Goal: Task Accomplishment & Management: Complete application form

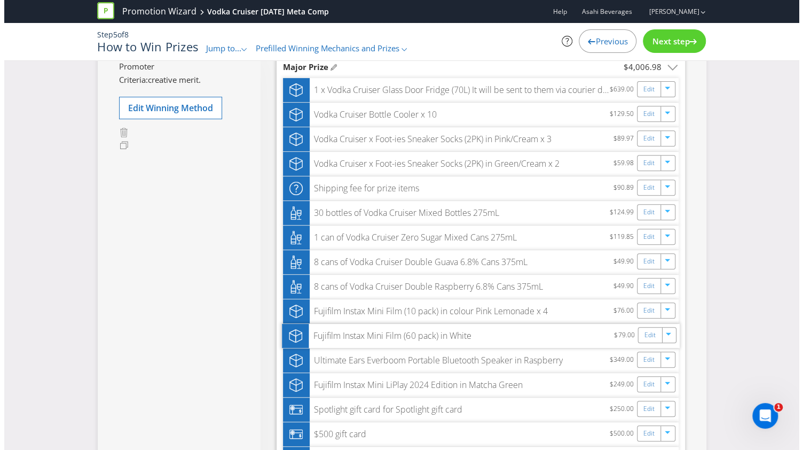
scroll to position [160, 0]
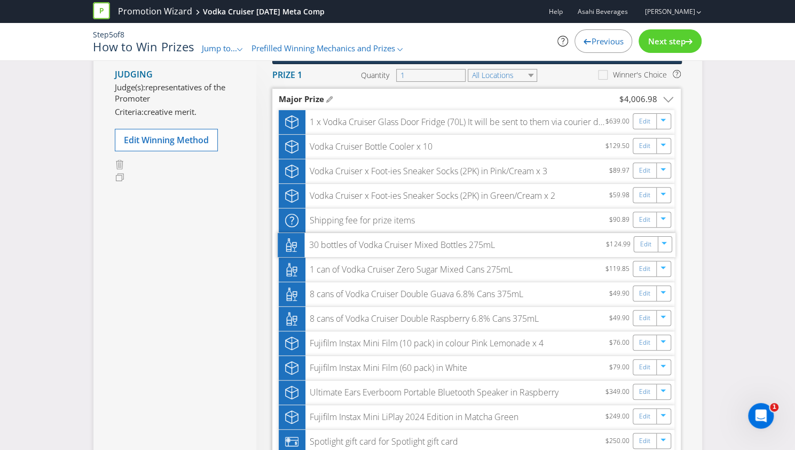
click at [472, 237] on div "30 bottles of Vodka Cruiser Mixed Bottles 275mL $124.99 Edit" at bounding box center [477, 245] width 398 height 24
click at [648, 269] on link "Edit" at bounding box center [645, 268] width 11 height 12
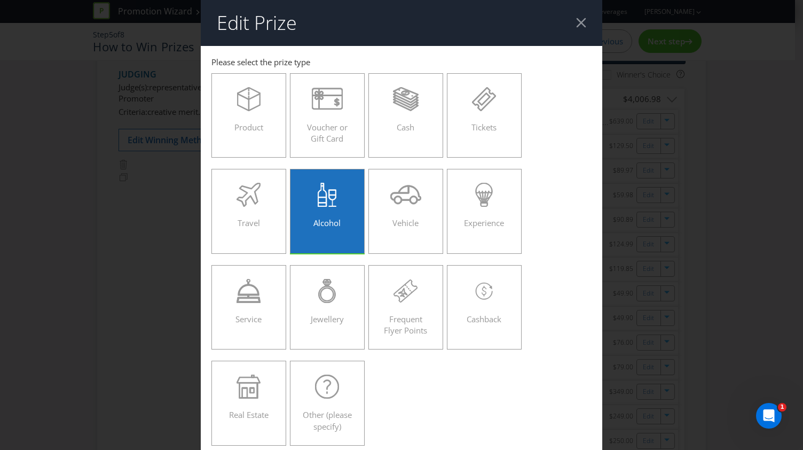
click at [578, 22] on div at bounding box center [581, 23] width 10 height 10
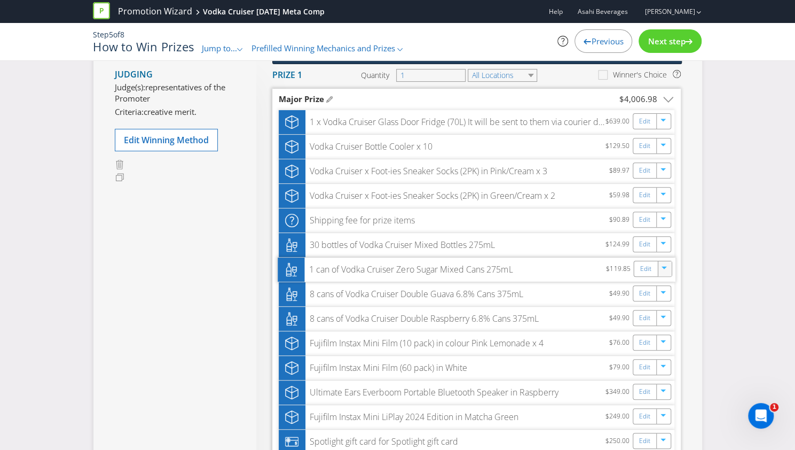
click at [662, 271] on icon "button" at bounding box center [665, 269] width 6 height 6
click at [664, 306] on link "Delete" at bounding box center [657, 306] width 24 height 11
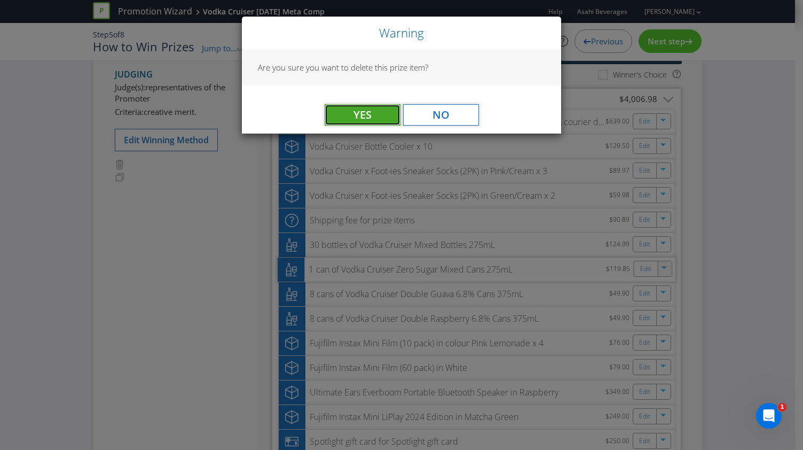
click at [367, 113] on span "Yes" at bounding box center [363, 114] width 18 height 14
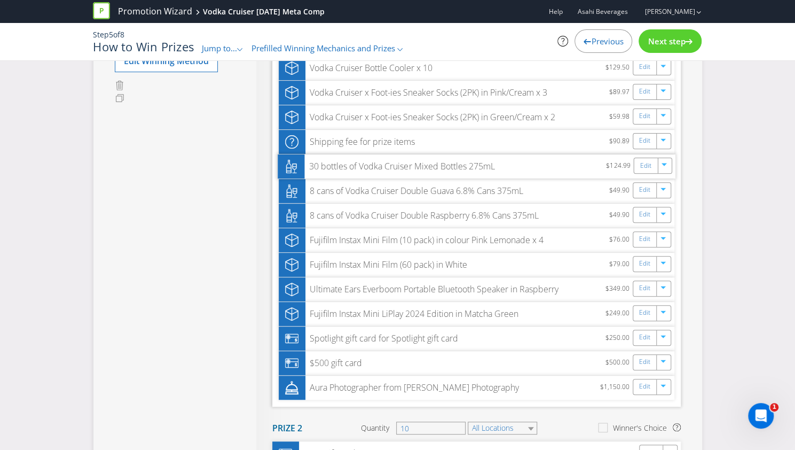
click at [447, 164] on div "30 bottles of Vodka Cruiser Mixed Bottles 275mL" at bounding box center [399, 166] width 191 height 12
click at [386, 167] on div "30 bottles of Vodka Cruiser Mixed Bottles 275mL" at bounding box center [399, 166] width 191 height 12
click at [648, 163] on link "Edit" at bounding box center [645, 165] width 11 height 12
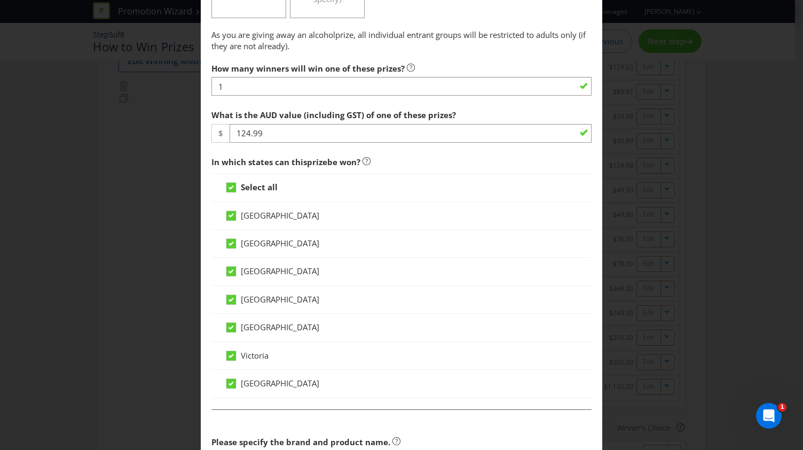
scroll to position [694, 0]
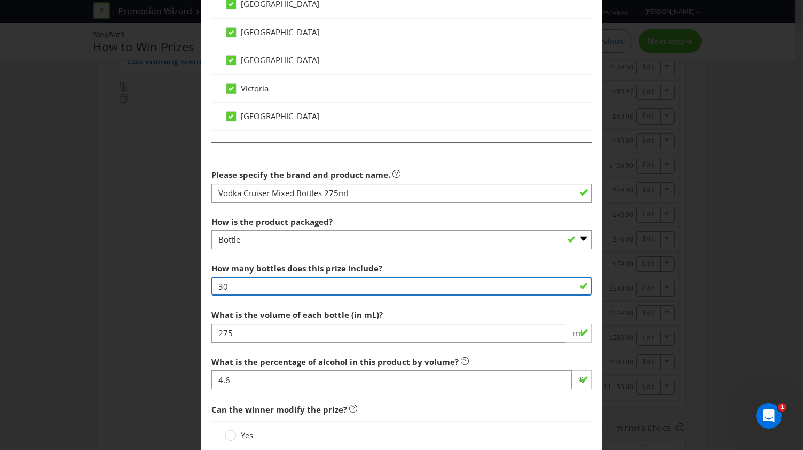
click at [241, 280] on input "30" at bounding box center [402, 286] width 380 height 19
type input "3"
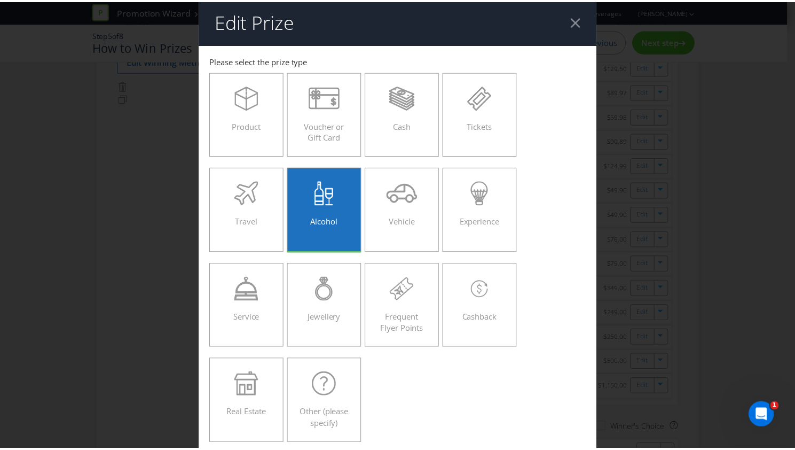
scroll to position [0, 0]
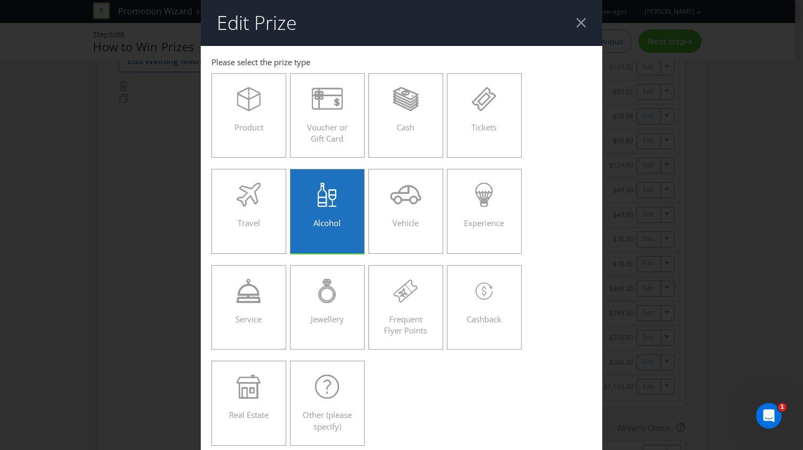
type input "648"
click at [575, 28] on header "Edit Prize" at bounding box center [402, 23] width 402 height 46
click at [576, 26] on div at bounding box center [581, 23] width 10 height 10
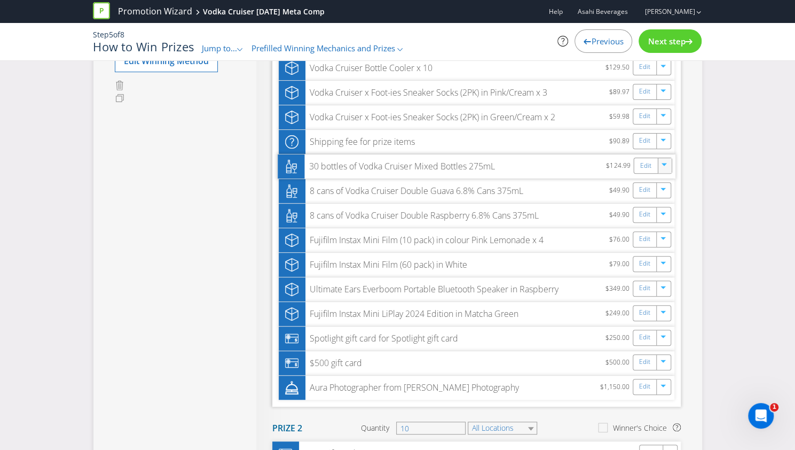
click at [667, 166] on icon "button" at bounding box center [665, 166] width 6 height 6
click at [752, 139] on div "Creative judging Judging Judge(s): representatives of the Promoter Criteria: cr…" at bounding box center [397, 324] width 795 height 825
click at [645, 166] on link "Edit" at bounding box center [645, 165] width 11 height 12
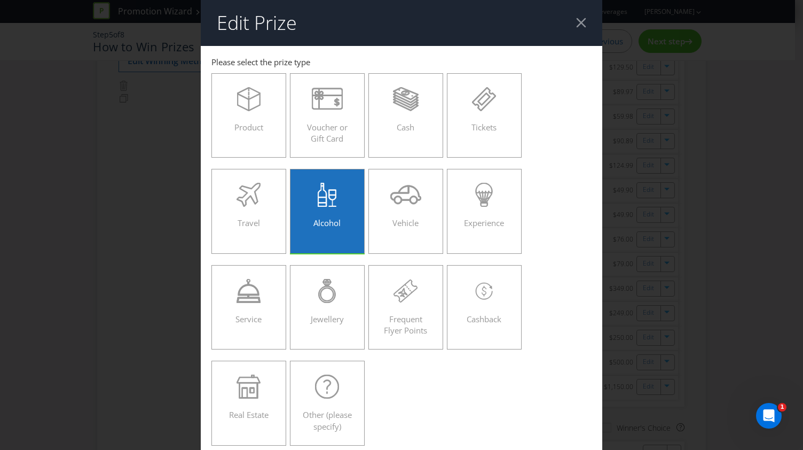
click at [576, 19] on div at bounding box center [581, 23] width 10 height 10
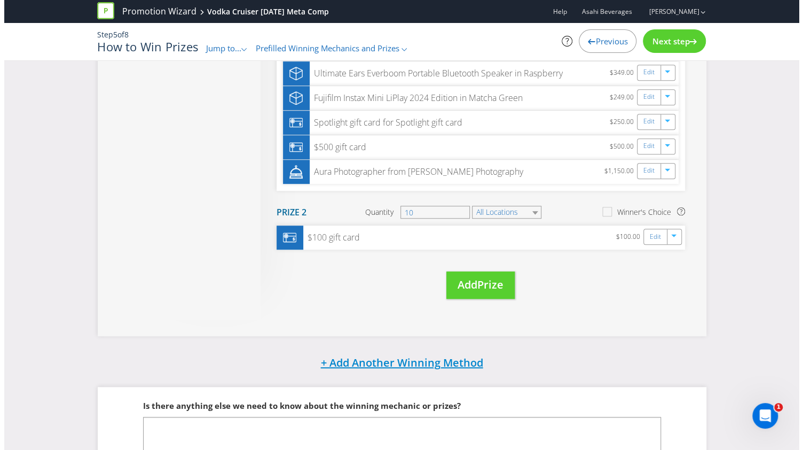
scroll to position [445, 0]
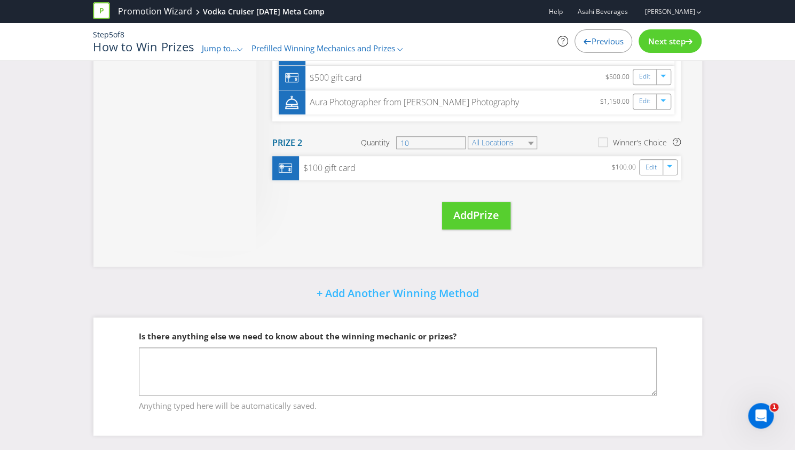
click at [479, 208] on span "Prize" at bounding box center [486, 215] width 26 height 14
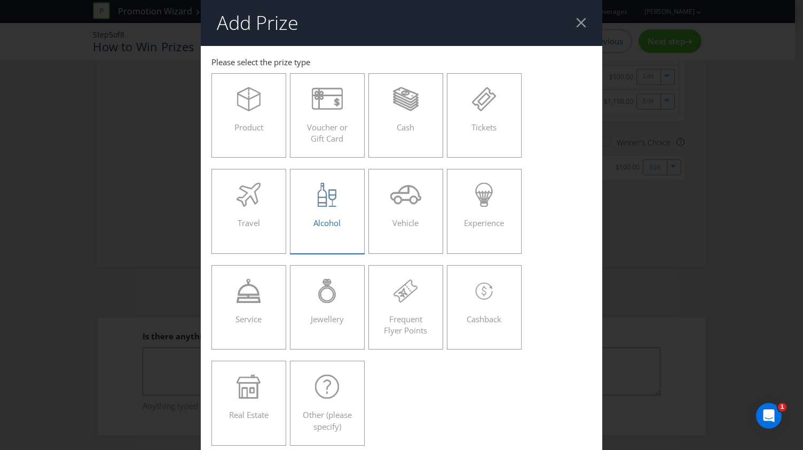
click at [321, 199] on icon at bounding box center [327, 195] width 19 height 24
click at [0, 0] on input "Alcohol" at bounding box center [0, 0] width 0 height 0
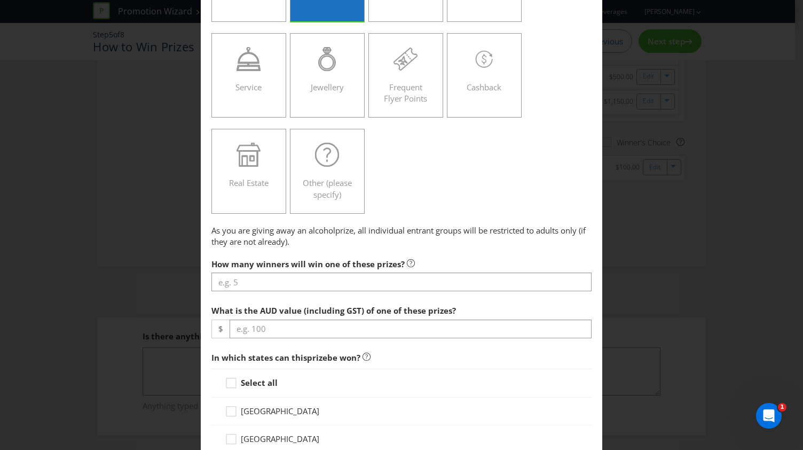
scroll to position [267, 0]
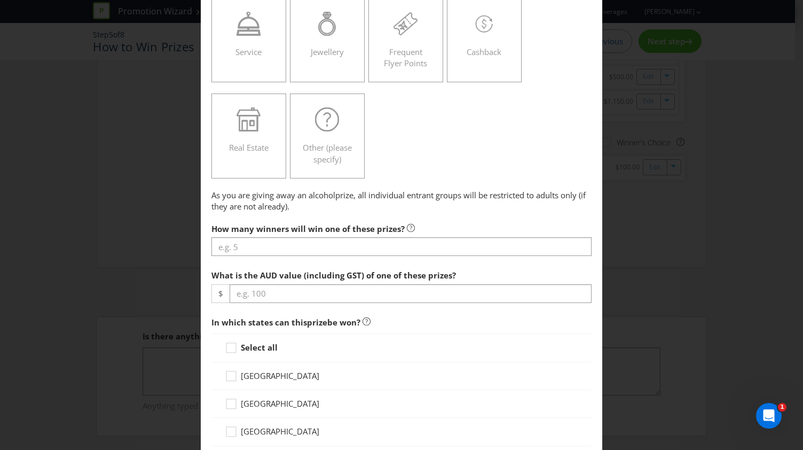
click at [282, 236] on div "How many winners will win one of these prizes?" at bounding box center [402, 237] width 380 height 38
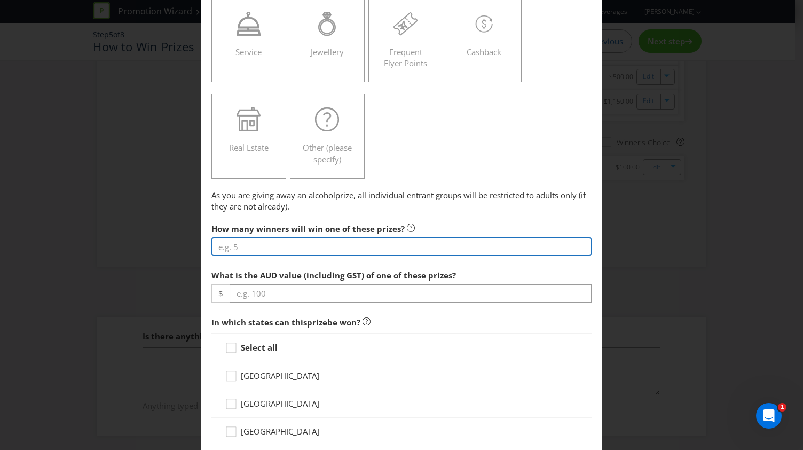
click at [268, 248] on input "number" at bounding box center [402, 246] width 380 height 19
type input "1"
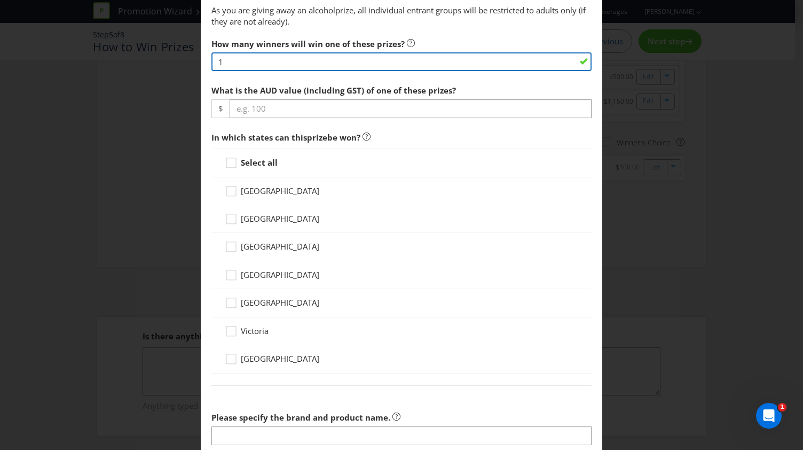
scroll to position [588, 0]
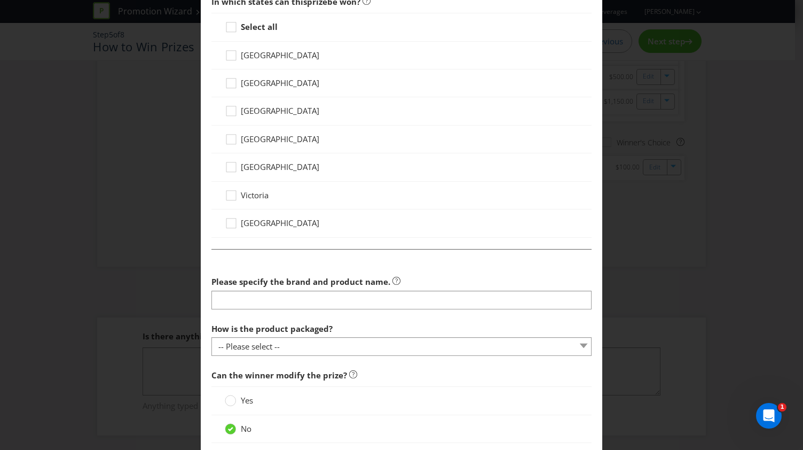
click at [255, 25] on strong "Select all" at bounding box center [259, 26] width 37 height 11
click at [0, 0] on input "Select all" at bounding box center [0, 0] width 0 height 0
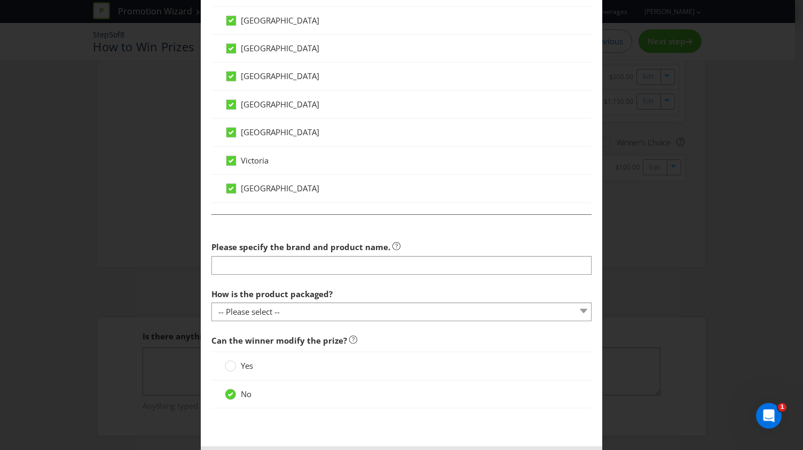
scroll to position [667, 0]
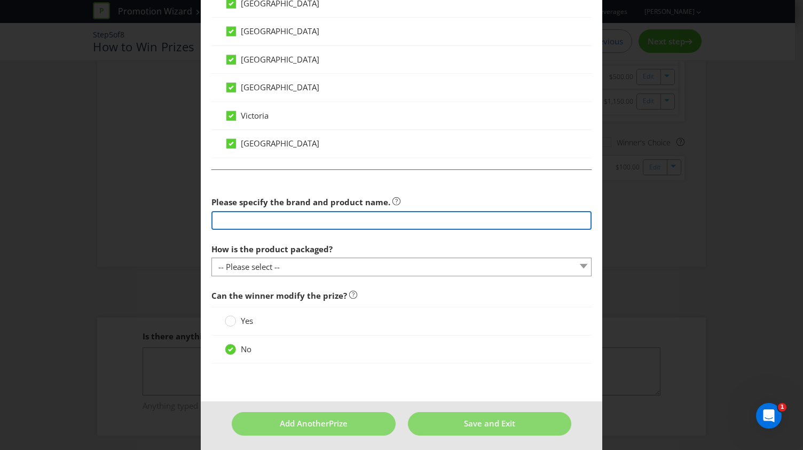
click at [319, 220] on input "text" at bounding box center [402, 220] width 380 height 19
paste input "Zero Sugar Mixed 10 Pack Cans 275mL"
type input "Zero Sugar Mixed 10 Pack Cans 275mL"
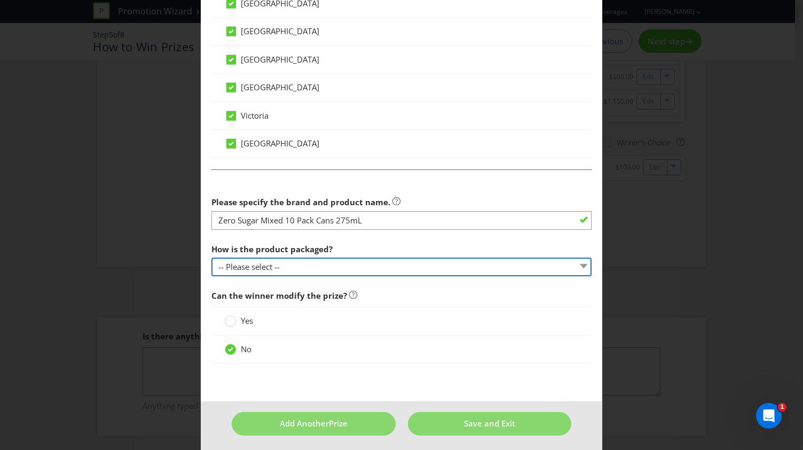
drag, startPoint x: 455, startPoint y: 268, endPoint x: 446, endPoint y: 271, distance: 9.3
click at [455, 268] on select "-- Please select -- Bottle Can Cup Other (please specify)" at bounding box center [402, 266] width 380 height 19
select select "CAN"
click at [212, 257] on select "-- Please select -- Bottle Can Cup Other (please specify)" at bounding box center [402, 266] width 380 height 19
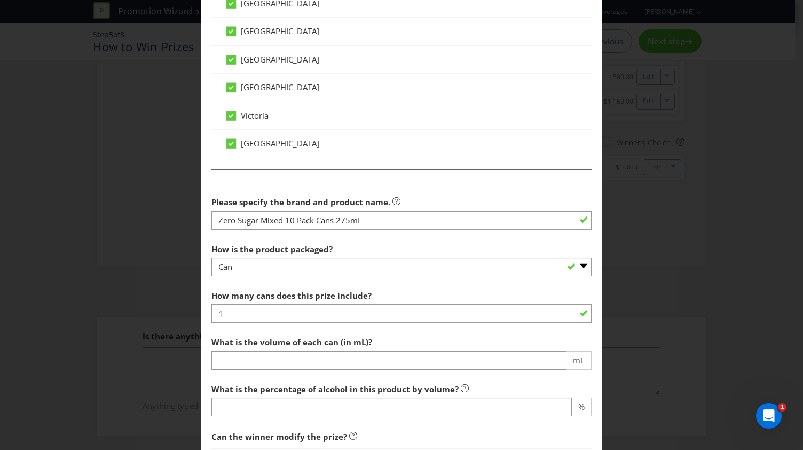
drag, startPoint x: 262, startPoint y: 346, endPoint x: 262, endPoint y: 354, distance: 7.5
click at [262, 352] on div "What is the volume of each can (in mL)? mL" at bounding box center [402, 350] width 380 height 38
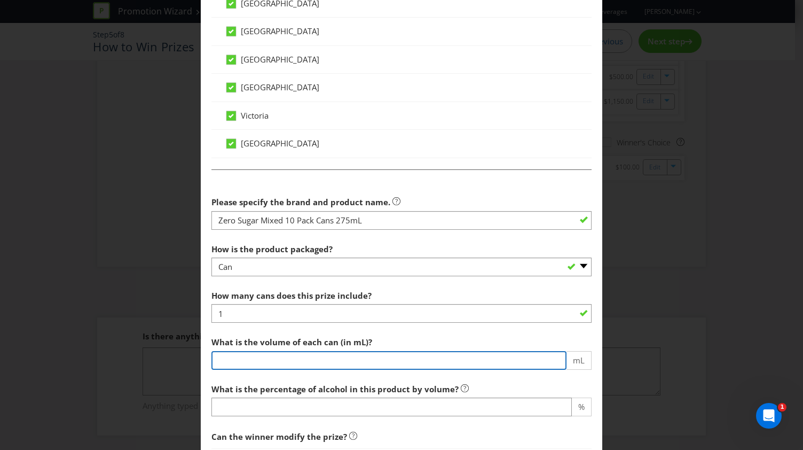
click at [262, 357] on input "number" at bounding box center [389, 360] width 355 height 19
type input "275"
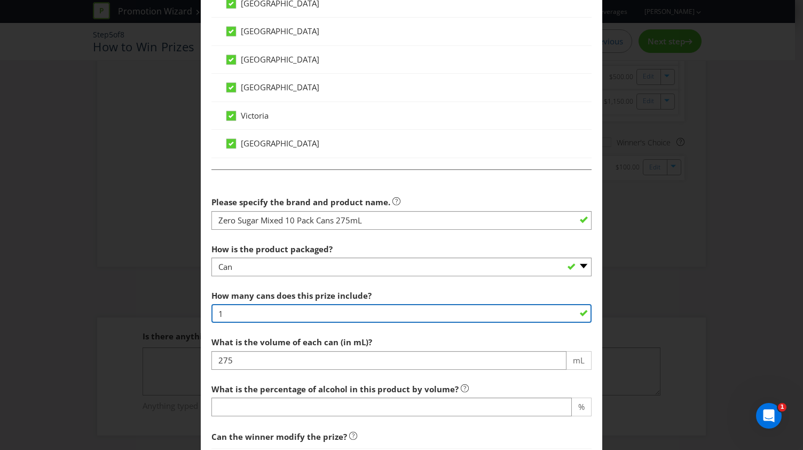
click at [248, 304] on input "1" at bounding box center [402, 313] width 380 height 19
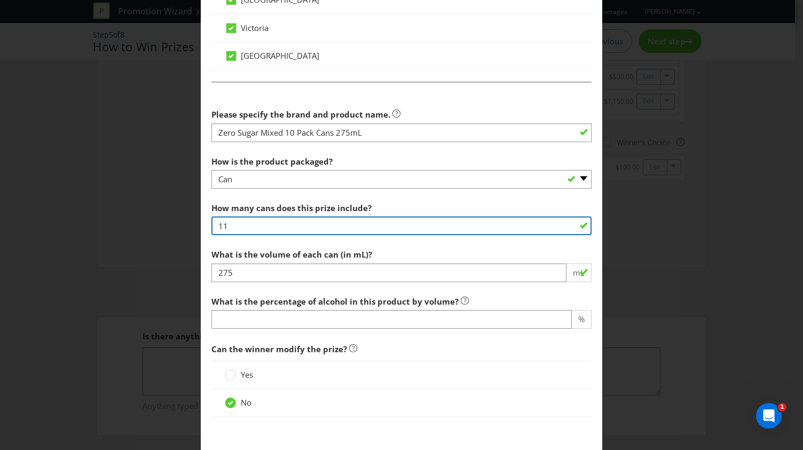
scroll to position [594, 0]
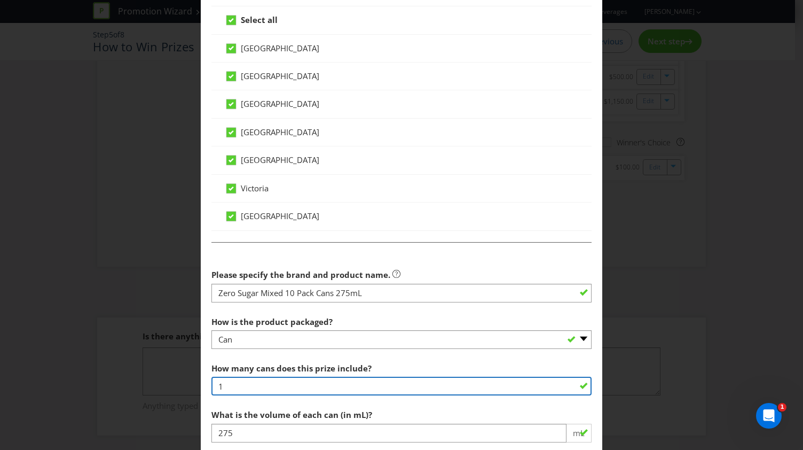
type input "10"
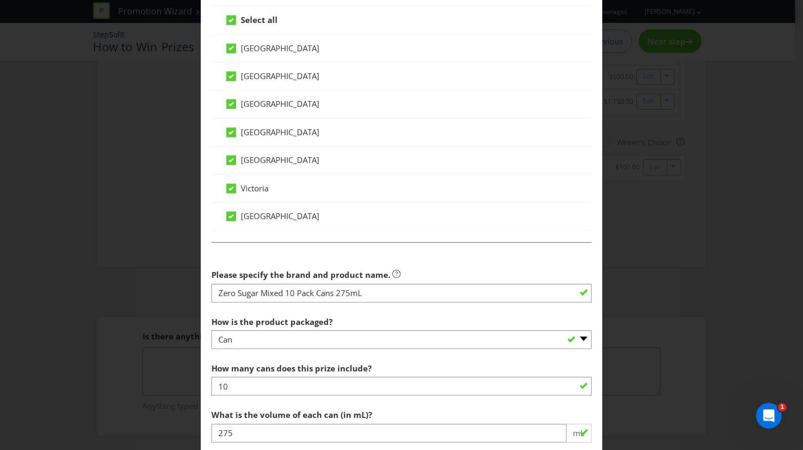
click at [507, 86] on div "[GEOGRAPHIC_DATA]" at bounding box center [402, 76] width 380 height 28
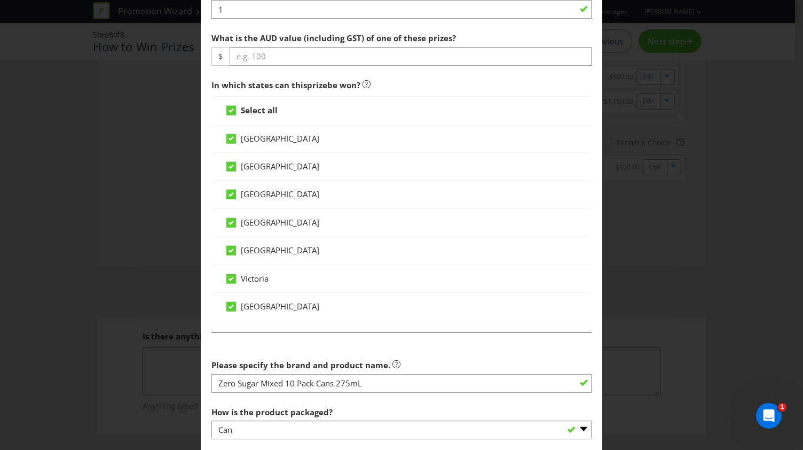
scroll to position [488, 0]
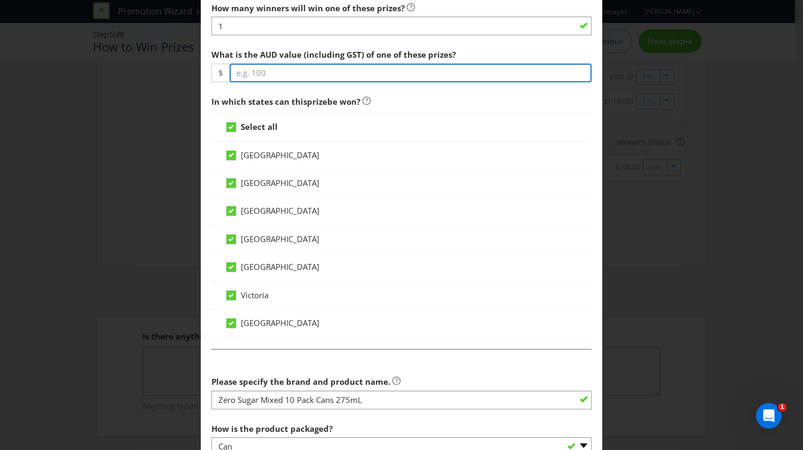
click at [270, 69] on input "number" at bounding box center [411, 73] width 362 height 19
paste input "38.95"
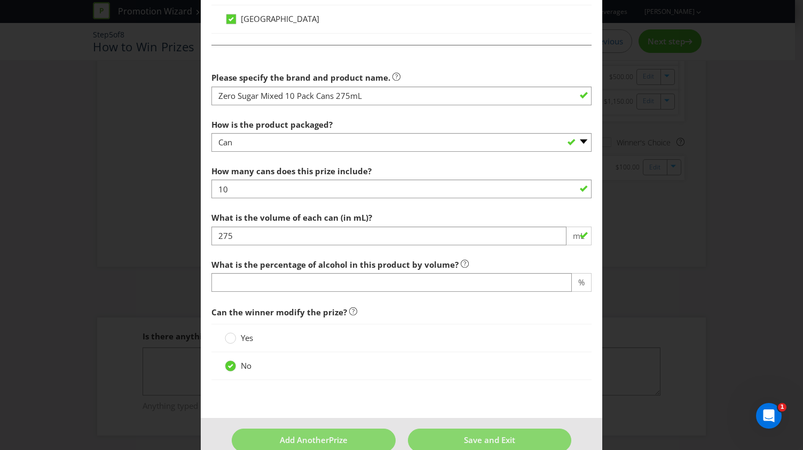
scroll to position [808, 0]
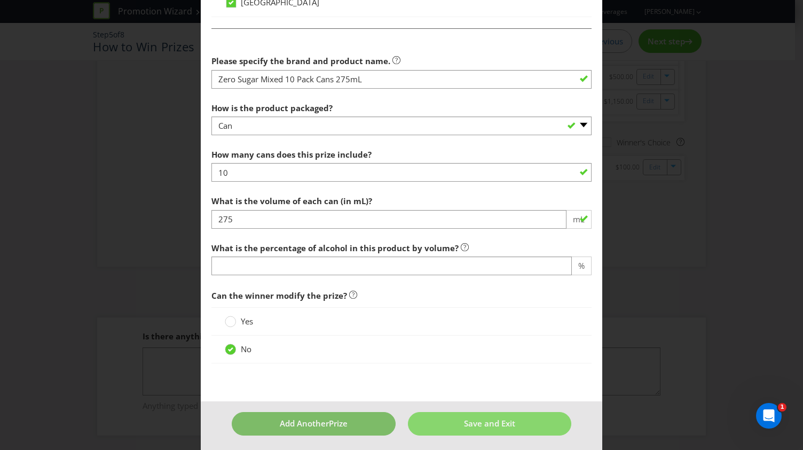
type input "38.95"
click at [329, 421] on span "Prize" at bounding box center [338, 423] width 19 height 11
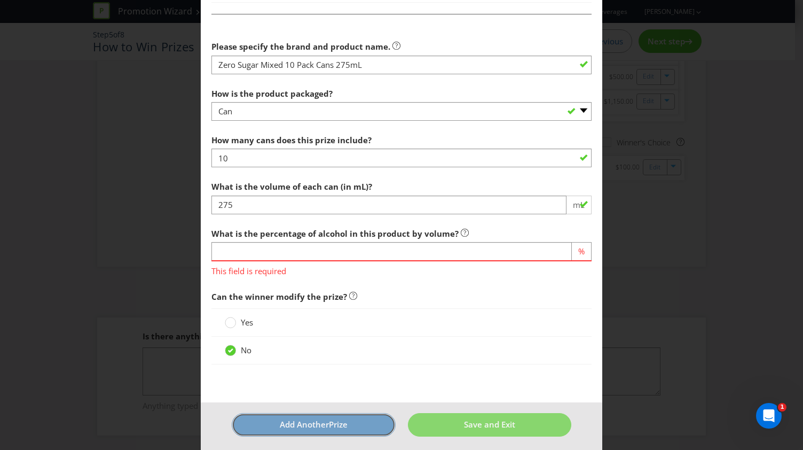
scroll to position [824, 0]
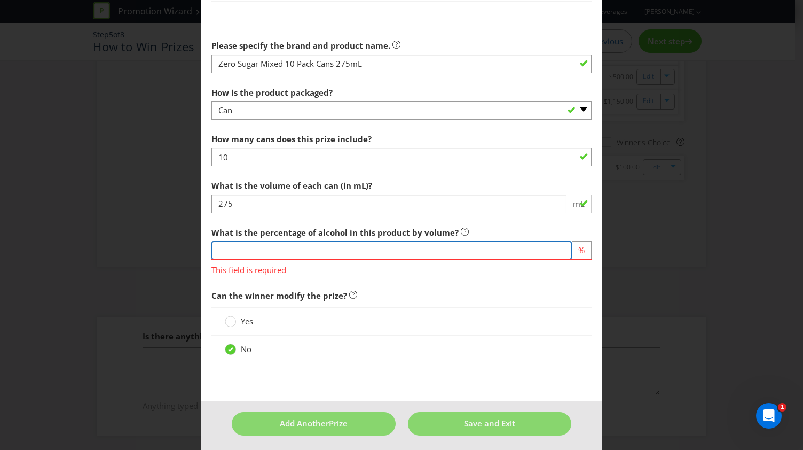
click at [344, 253] on input "number" at bounding box center [392, 250] width 361 height 19
type input "4.6"
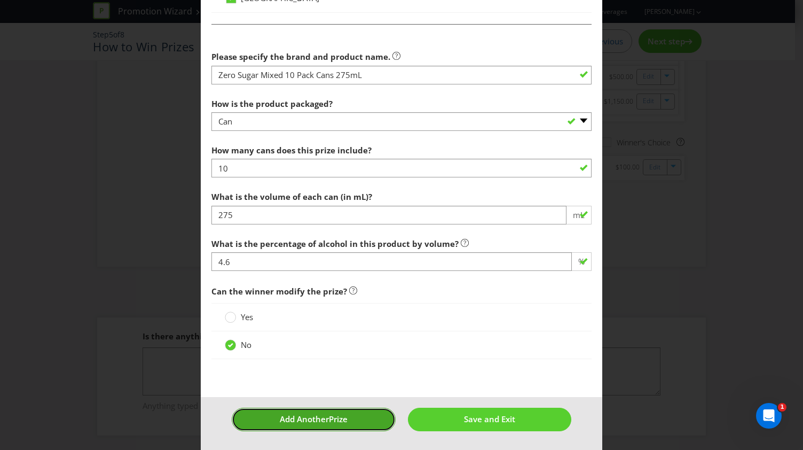
click at [331, 419] on span "Prize" at bounding box center [338, 418] width 19 height 11
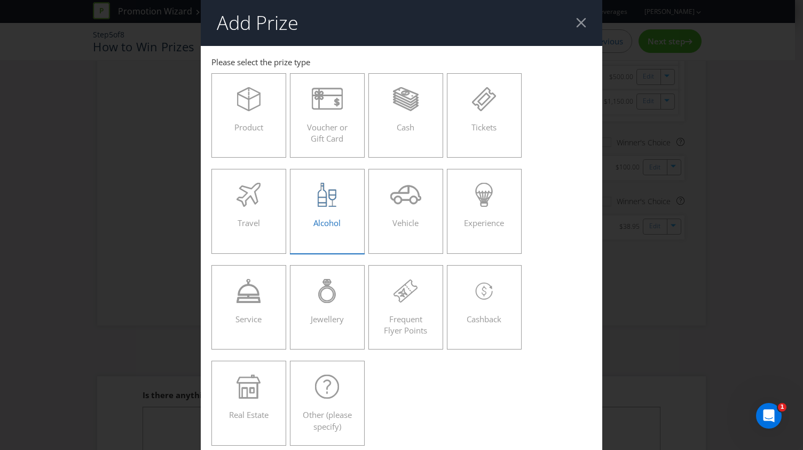
click at [349, 224] on div "Alcohol" at bounding box center [327, 207] width 52 height 48
click at [0, 0] on input "Alcohol" at bounding box center [0, 0] width 0 height 0
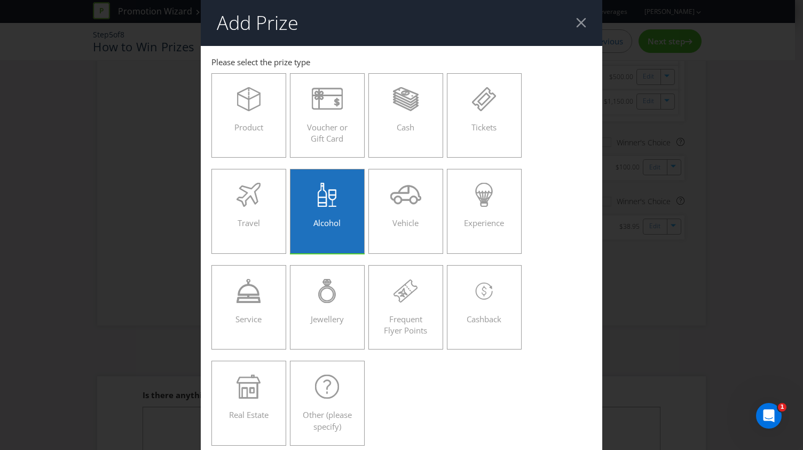
click at [580, 12] on header "Add Prize" at bounding box center [402, 23] width 402 height 46
click at [577, 21] on div at bounding box center [581, 23] width 10 height 10
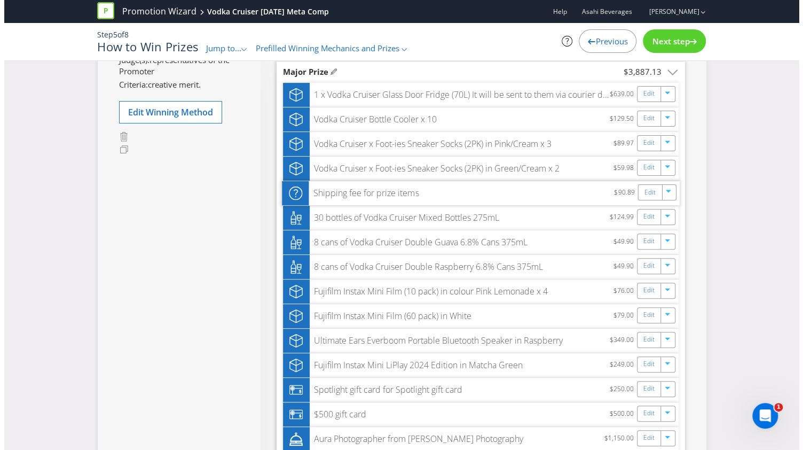
scroll to position [125, 0]
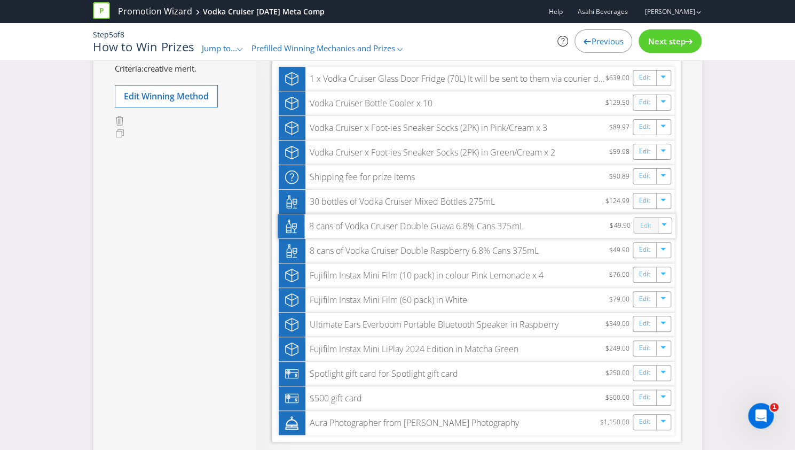
click at [648, 228] on link "Edit" at bounding box center [645, 225] width 11 height 12
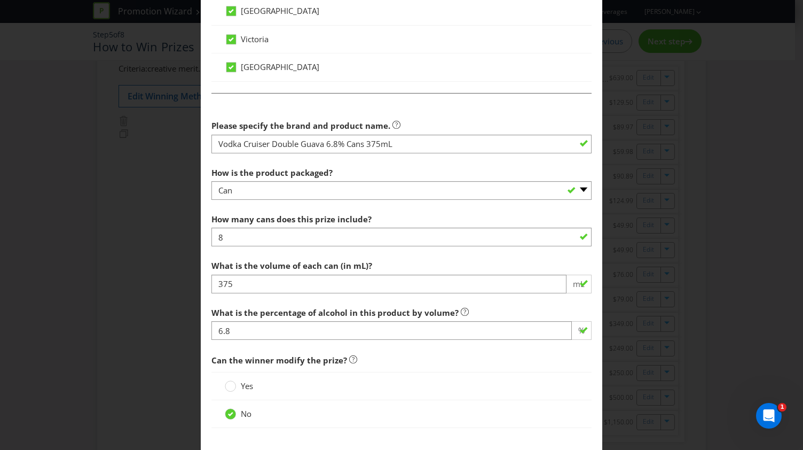
scroll to position [748, 0]
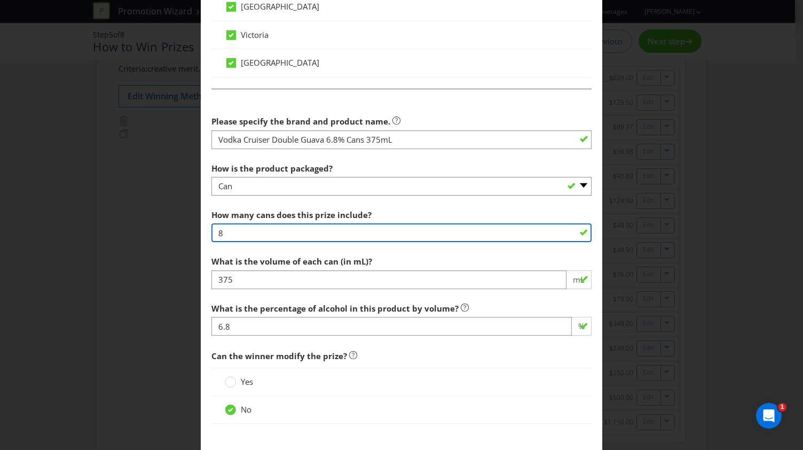
click at [243, 230] on input "8" at bounding box center [402, 232] width 380 height 19
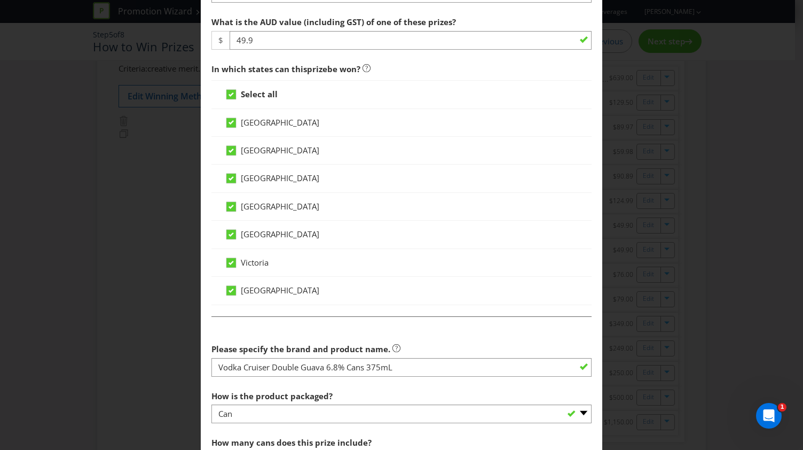
scroll to position [488, 0]
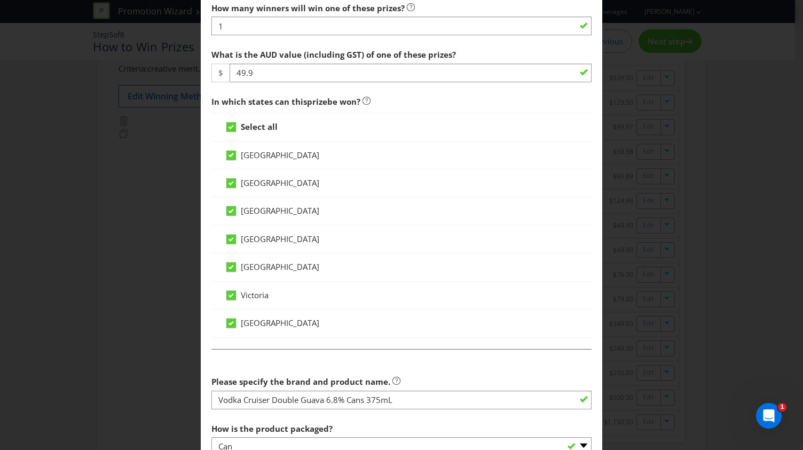
type input "10"
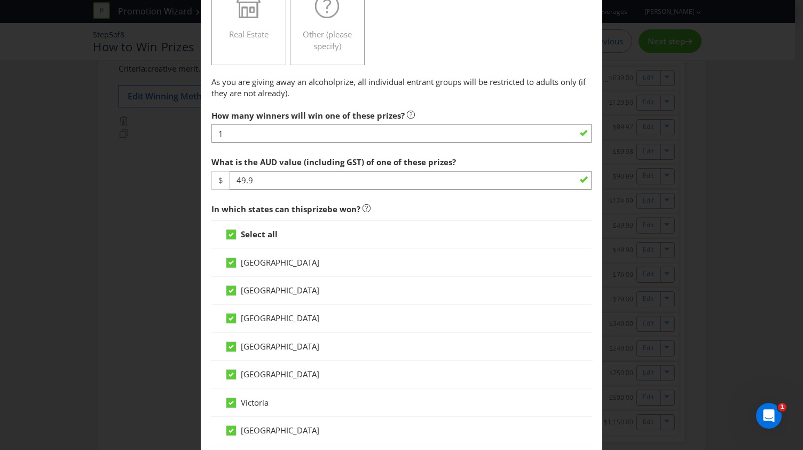
scroll to position [381, 0]
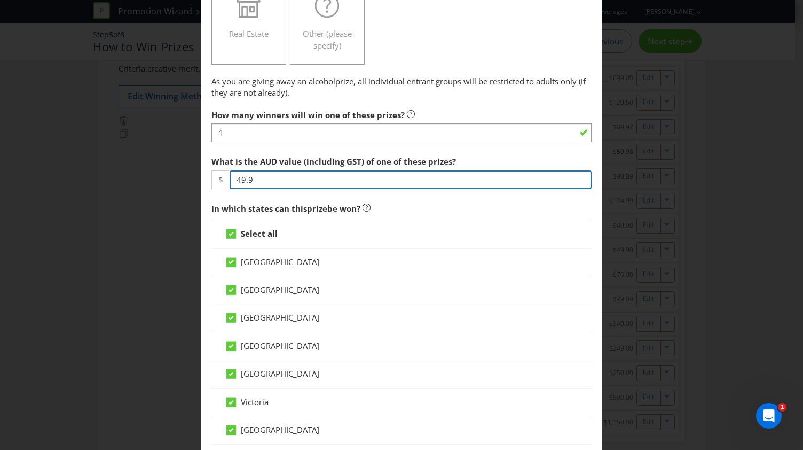
drag, startPoint x: 296, startPoint y: 183, endPoint x: 277, endPoint y: 185, distance: 18.9
click at [123, 184] on div "Edit Prize [GEOGRAPHIC_DATA] [GEOGRAPHIC_DATA] [GEOGRAPHIC_DATA] [GEOGRAPHIC_DA…" at bounding box center [401, 225] width 803 height 450
paste input "74.85"
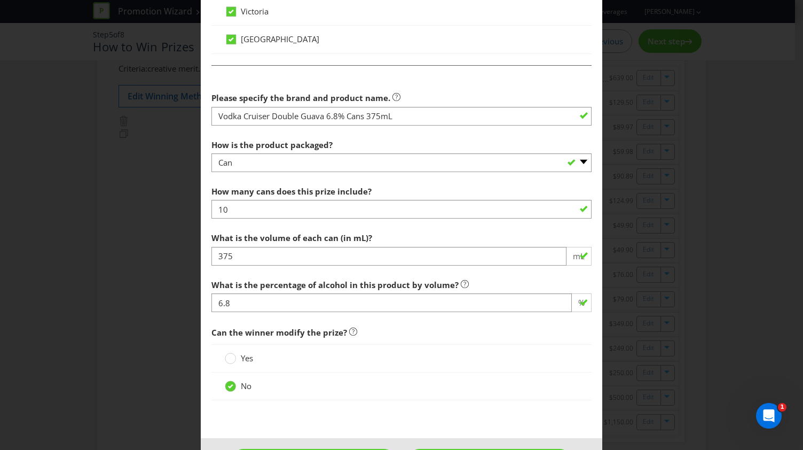
scroll to position [808, 0]
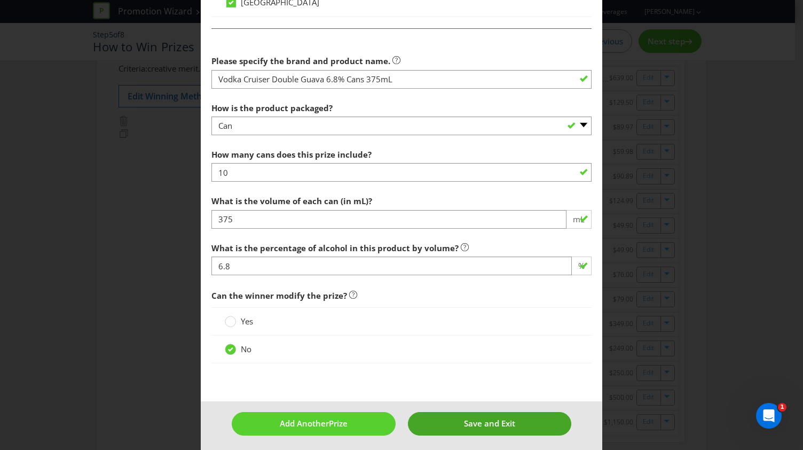
type input "74.85"
click at [440, 421] on button "Save and Exit" at bounding box center [490, 423] width 164 height 23
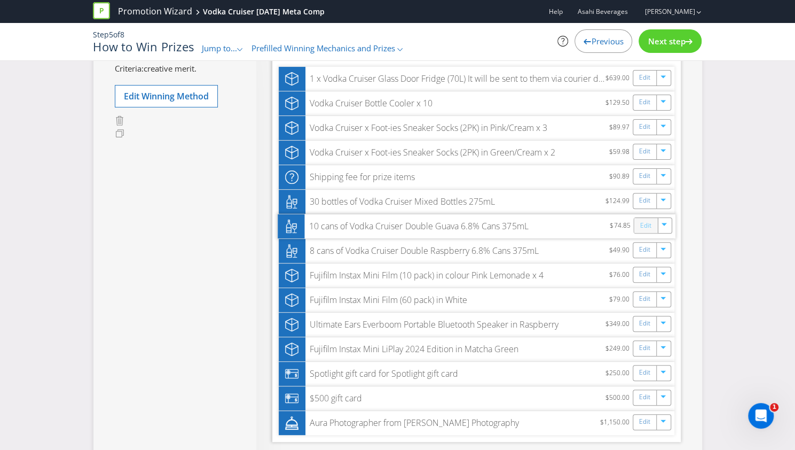
click at [646, 225] on link "Edit" at bounding box center [645, 225] width 11 height 12
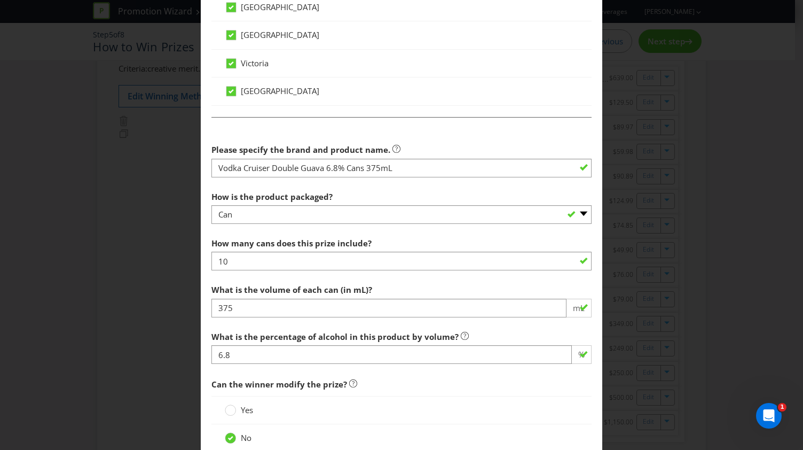
scroll to position [808, 0]
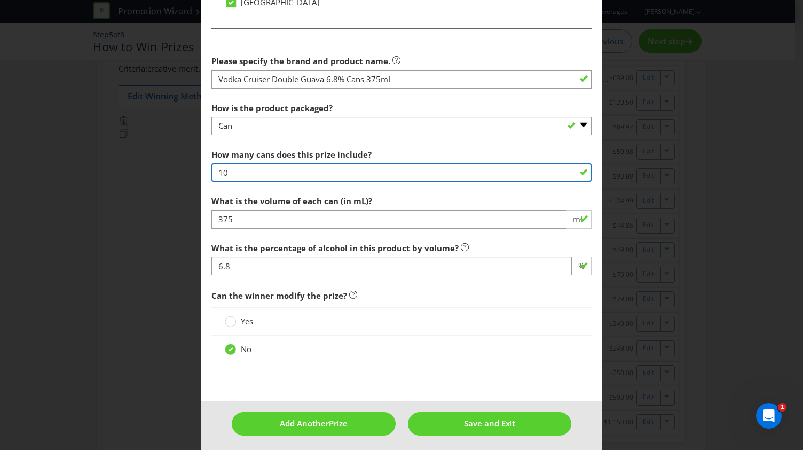
click at [255, 172] on input "10" at bounding box center [402, 172] width 380 height 19
type input "12"
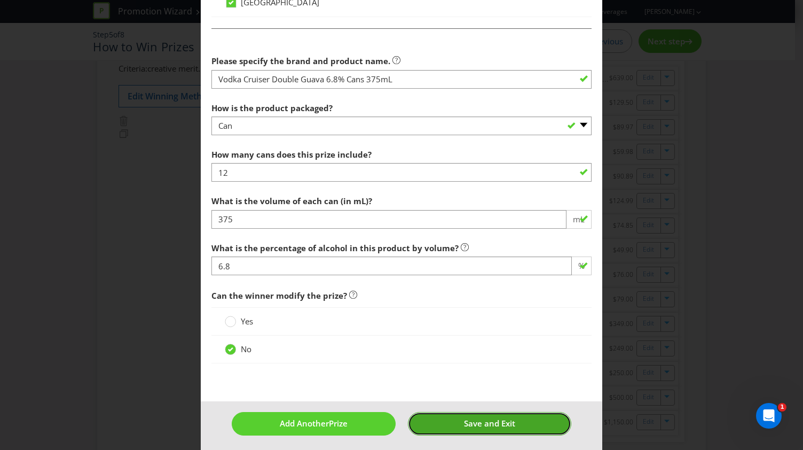
click at [457, 413] on button "Save and Exit" at bounding box center [490, 423] width 164 height 23
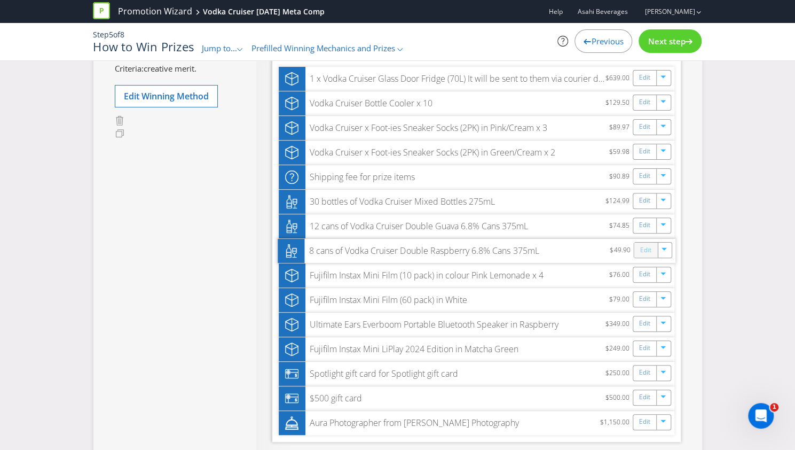
click at [642, 245] on link "Edit" at bounding box center [645, 250] width 11 height 12
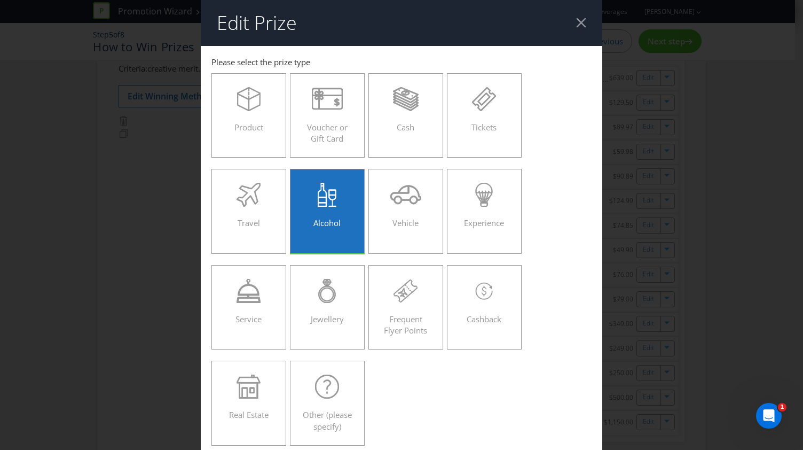
scroll to position [320, 0]
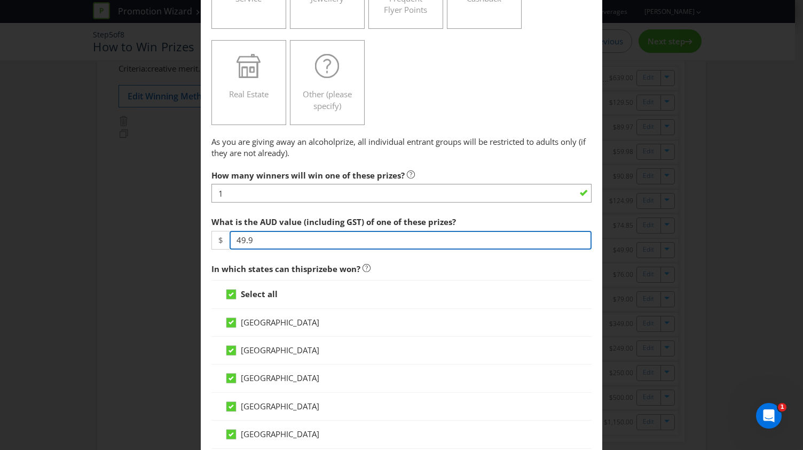
drag, startPoint x: 278, startPoint y: 237, endPoint x: 58, endPoint y: 236, distance: 219.5
click at [58, 236] on div "Edit Prize [GEOGRAPHIC_DATA] [GEOGRAPHIC_DATA] [GEOGRAPHIC_DATA] [GEOGRAPHIC_DA…" at bounding box center [401, 225] width 803 height 450
paste input "74.85"
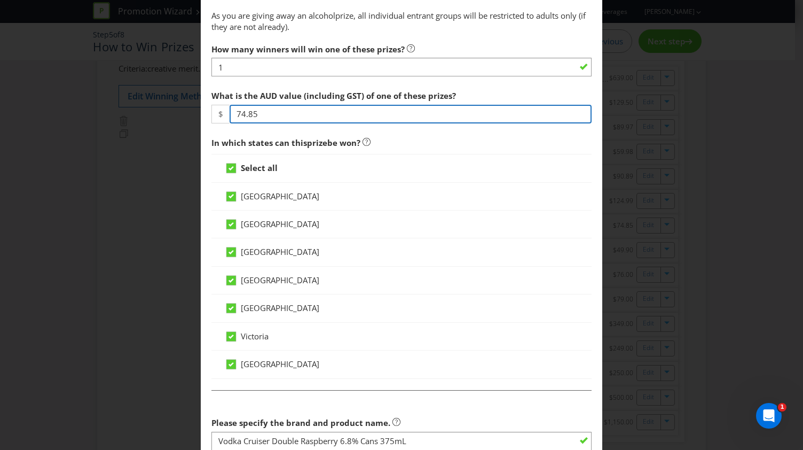
scroll to position [641, 0]
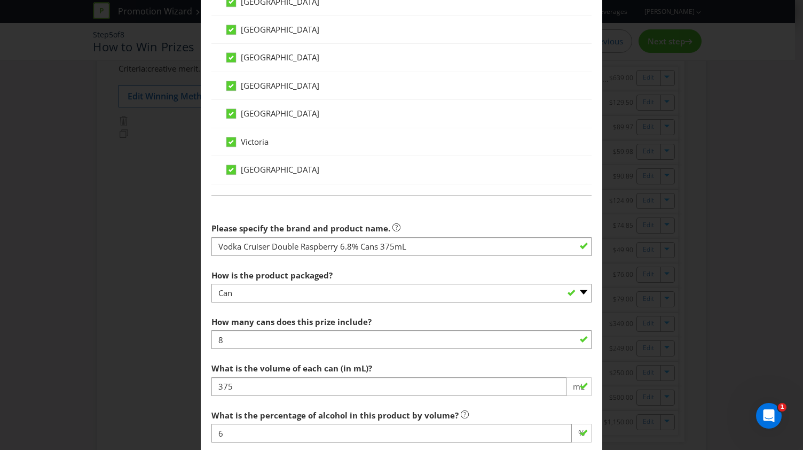
type input "74.85"
drag, startPoint x: 259, startPoint y: 346, endPoint x: 253, endPoint y: 327, distance: 19.4
click at [255, 338] on div "How many cans does this prize include? 8" at bounding box center [402, 330] width 380 height 38
click at [253, 326] on div "How many cans does this prize include? 8" at bounding box center [402, 330] width 380 height 38
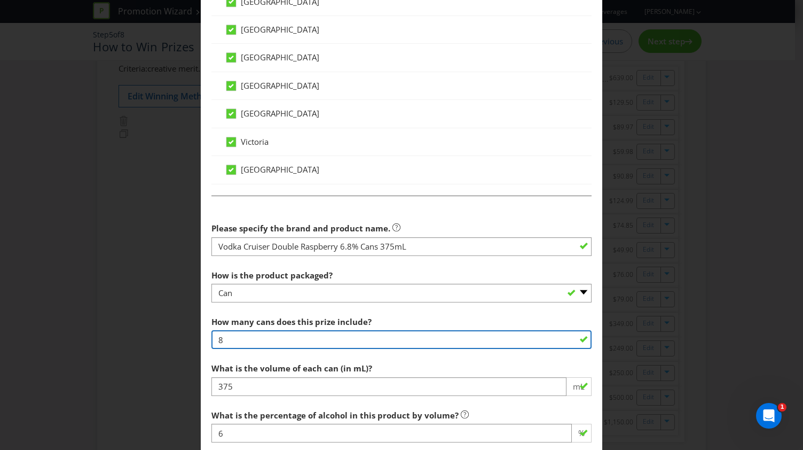
click at [252, 334] on input "8" at bounding box center [402, 339] width 380 height 19
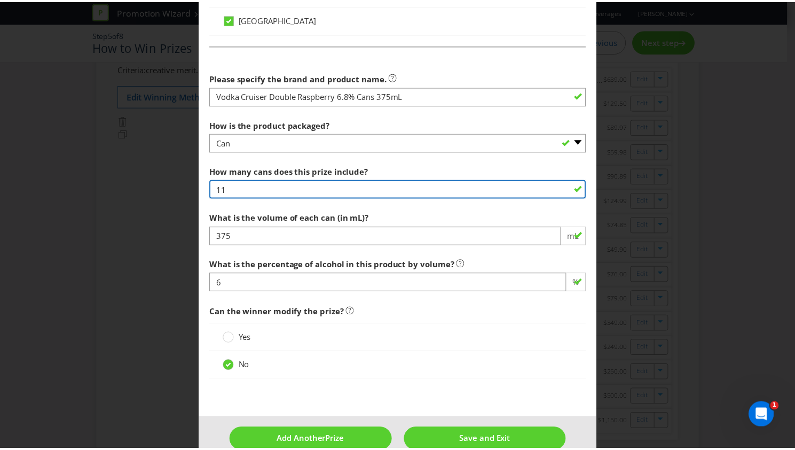
scroll to position [808, 0]
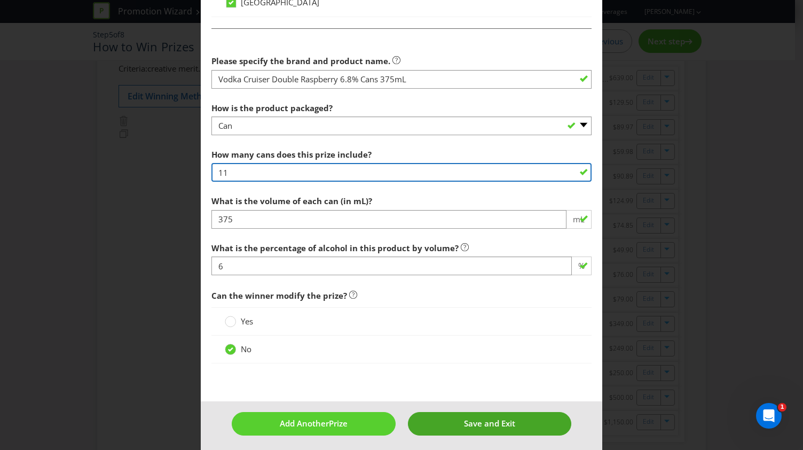
type input "11"
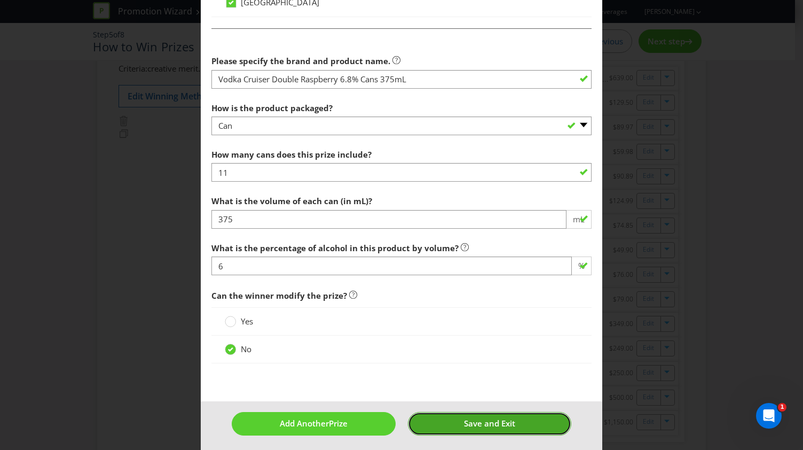
click at [448, 416] on button "Save and Exit" at bounding box center [490, 423] width 164 height 23
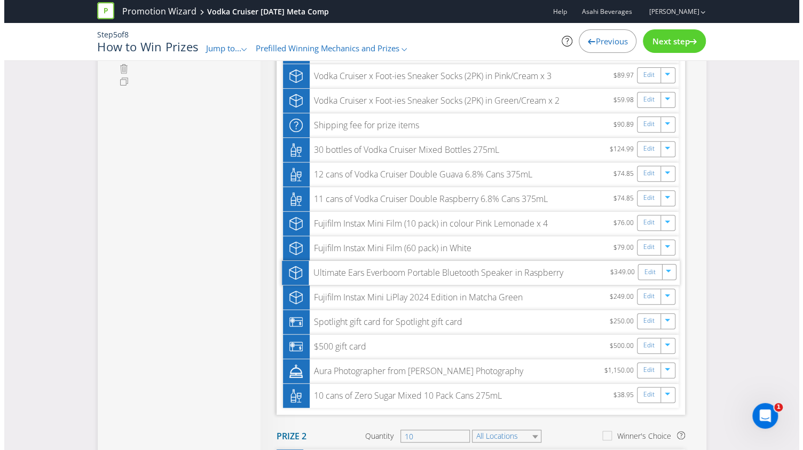
scroll to position [160, 0]
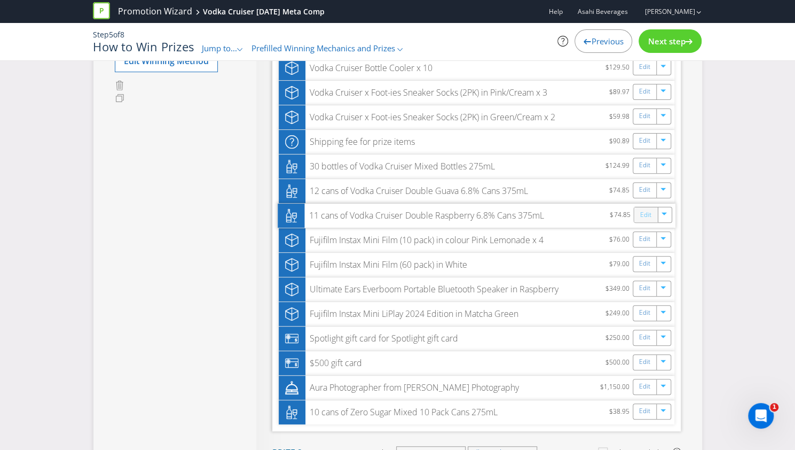
click at [650, 210] on link "Edit" at bounding box center [645, 214] width 11 height 12
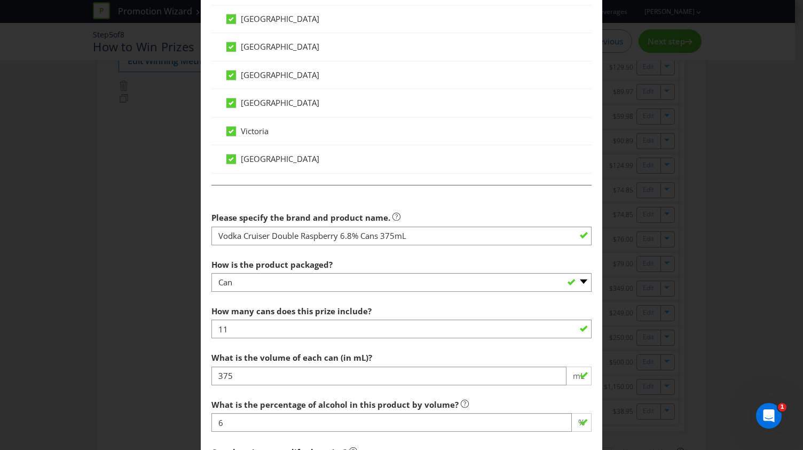
scroll to position [694, 0]
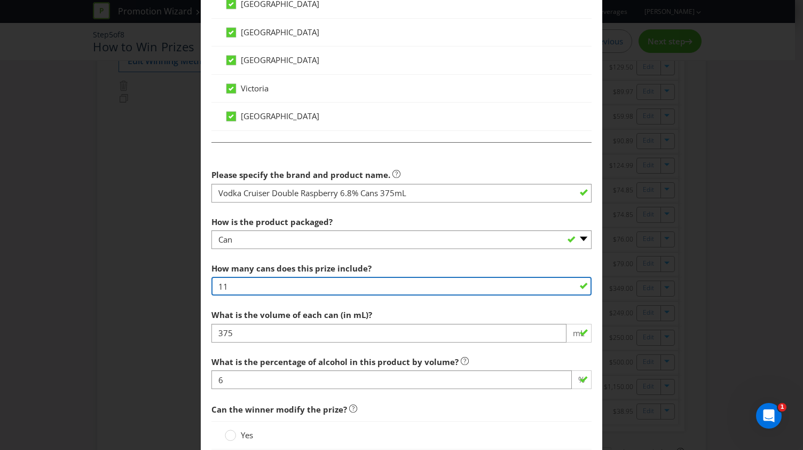
click at [269, 277] on input "11" at bounding box center [402, 286] width 380 height 19
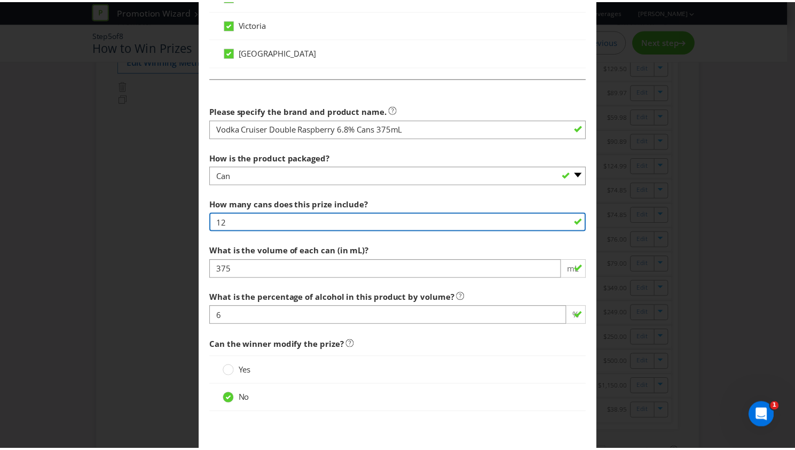
scroll to position [808, 0]
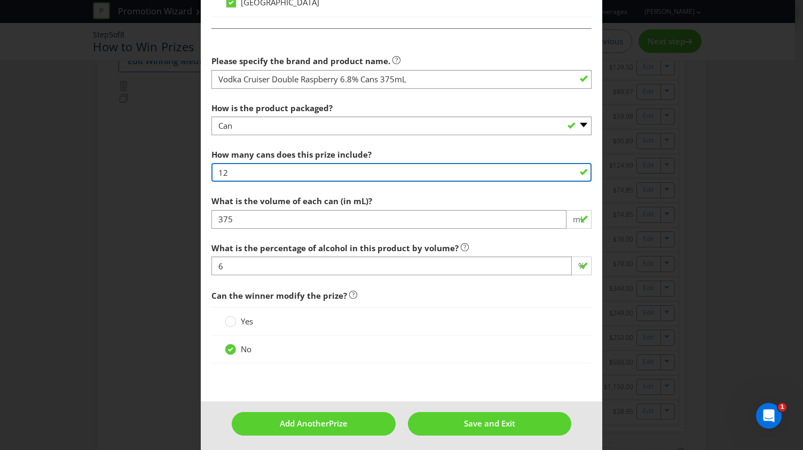
type input "12"
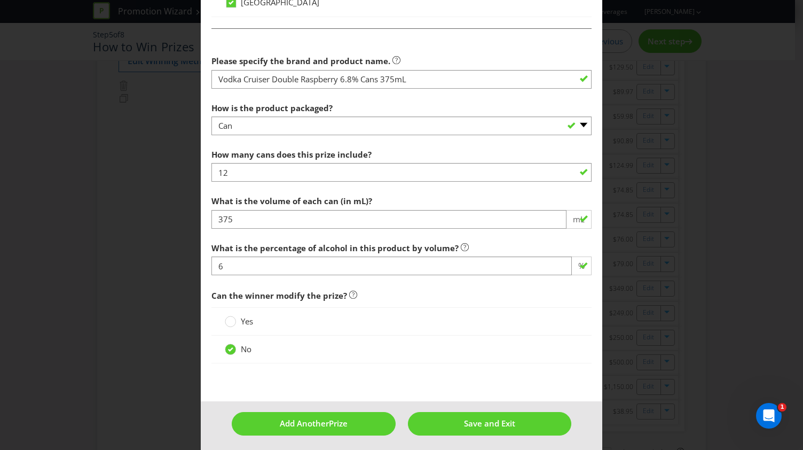
click at [492, 331] on div "Yes" at bounding box center [402, 321] width 380 height 28
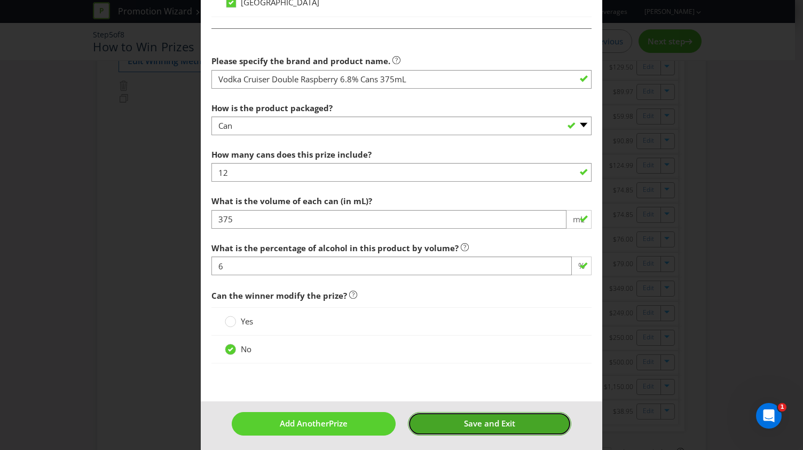
click at [450, 420] on button "Save and Exit" at bounding box center [490, 423] width 164 height 23
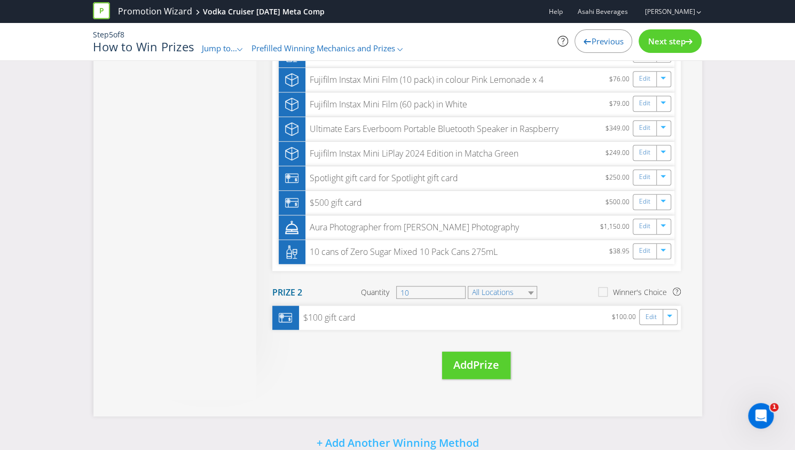
scroll to position [470, 0]
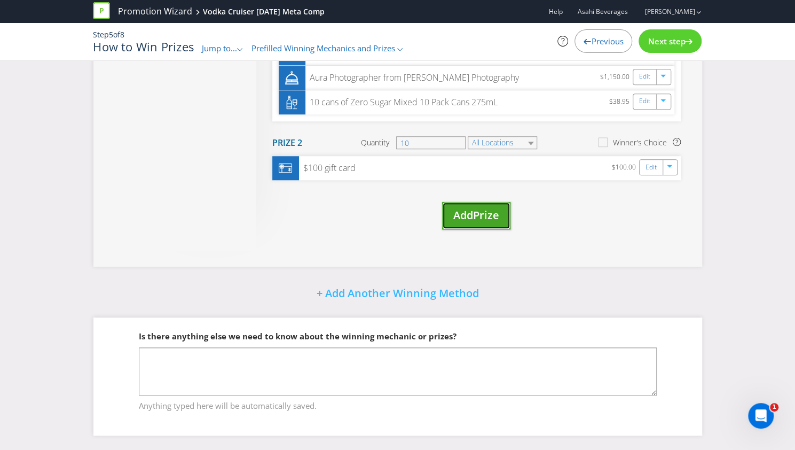
click at [496, 222] on button "Add Prize" at bounding box center [476, 215] width 68 height 27
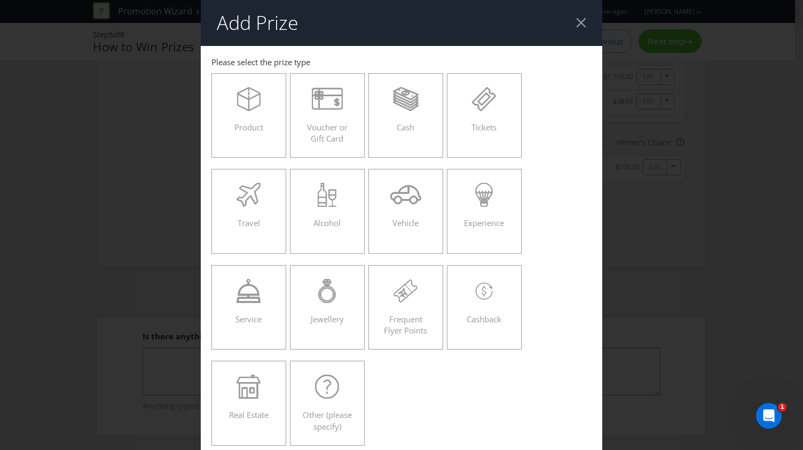
click at [576, 22] on div at bounding box center [581, 23] width 10 height 10
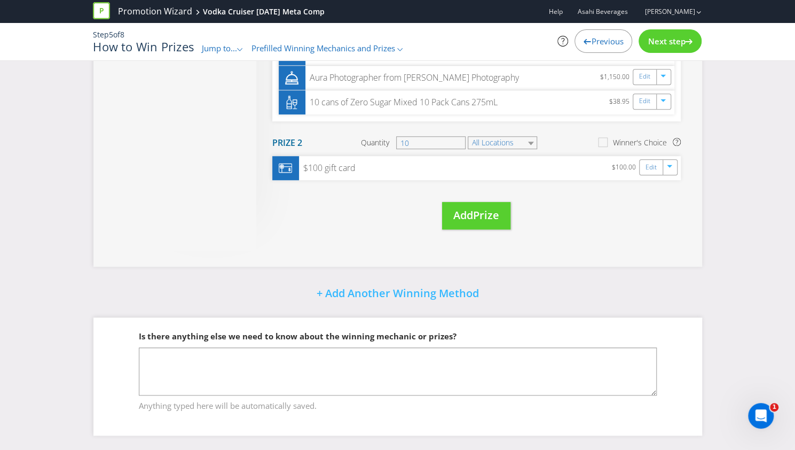
click at [655, 46] on span "Next step" at bounding box center [666, 41] width 37 height 11
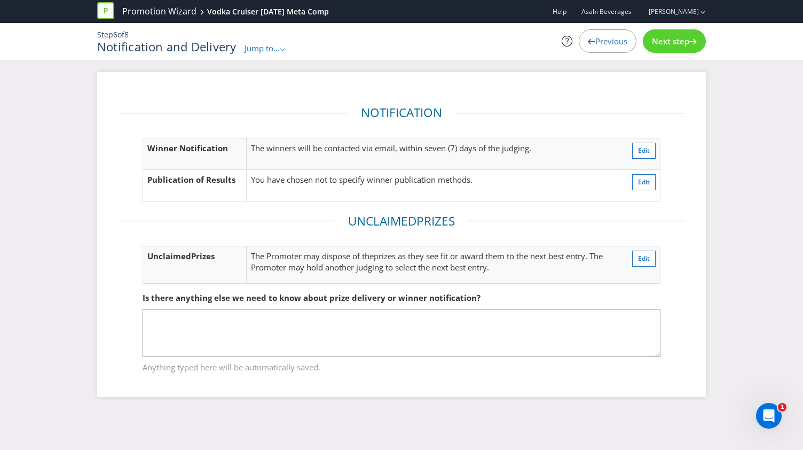
click at [588, 36] on div at bounding box center [591, 39] width 7 height 7
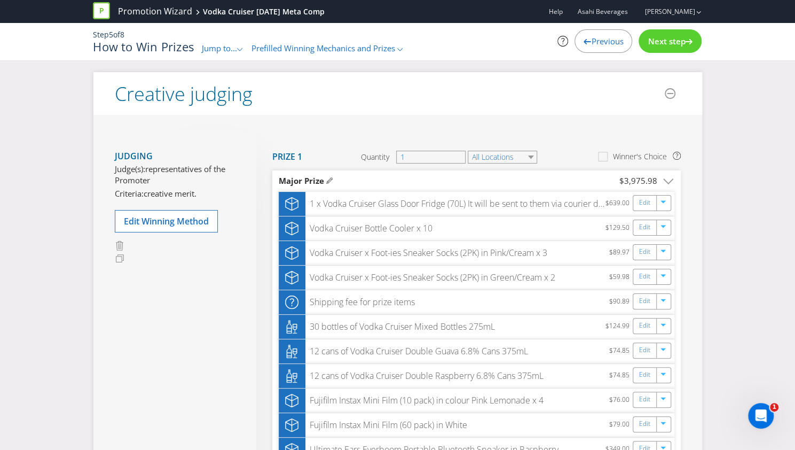
click at [660, 44] on span "Next step" at bounding box center [666, 41] width 37 height 11
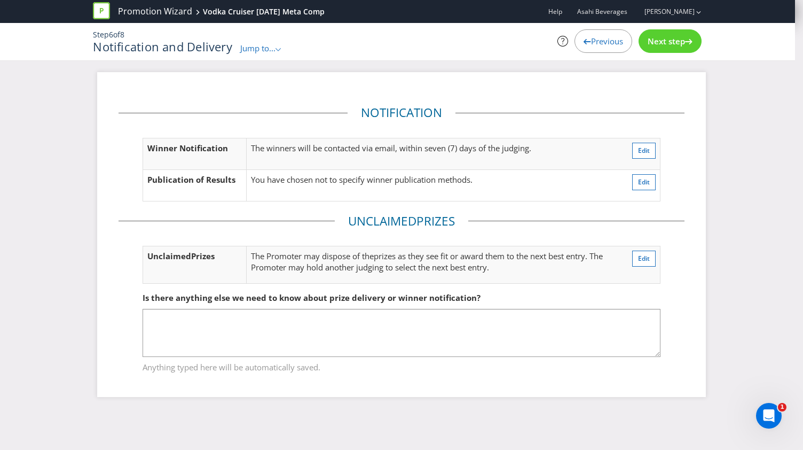
click at [605, 40] on span "Previous" at bounding box center [607, 41] width 32 height 11
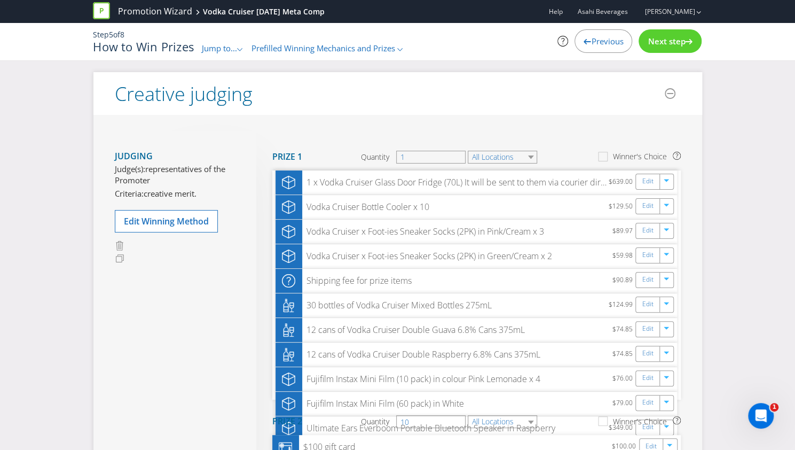
click at [605, 40] on span "Previous" at bounding box center [607, 41] width 32 height 11
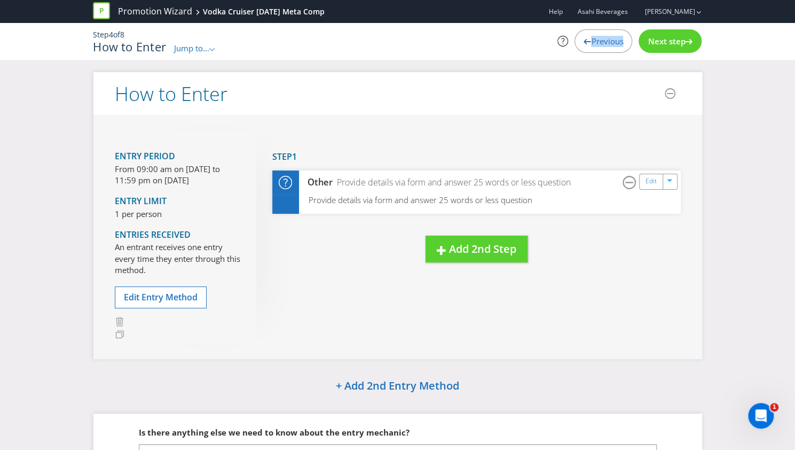
click at [605, 40] on span "Previous" at bounding box center [607, 41] width 32 height 11
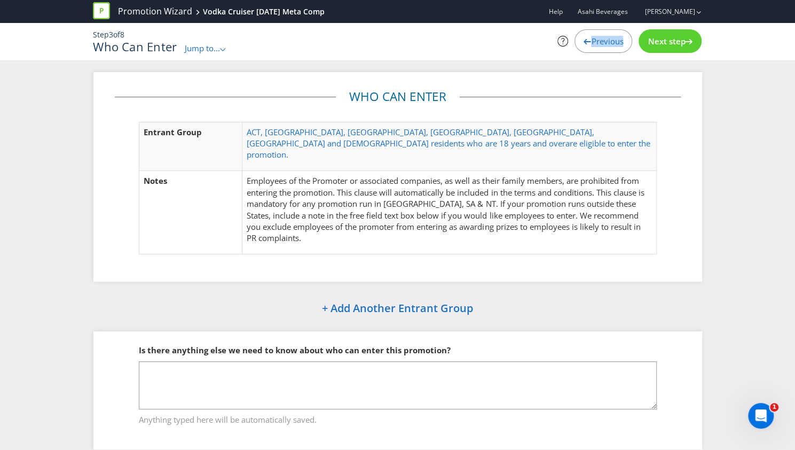
click at [605, 40] on span "Previous" at bounding box center [607, 41] width 32 height 11
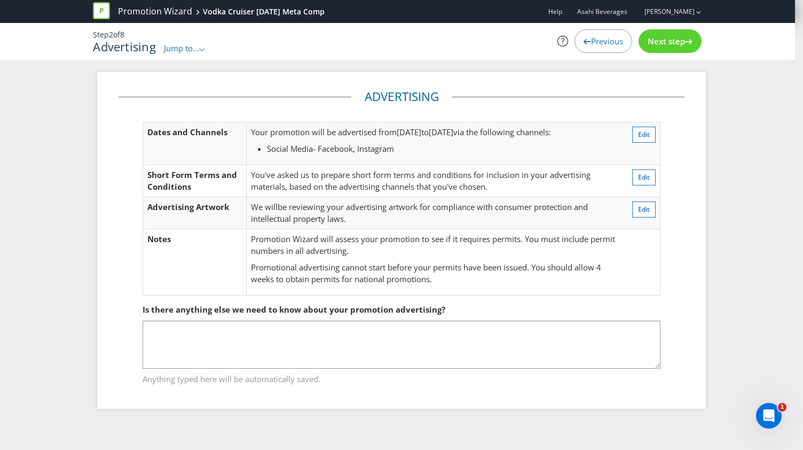
drag, startPoint x: 579, startPoint y: 63, endPoint x: 593, endPoint y: 46, distance: 21.6
click at [578, 64] on div "Promotion Wizard Vodka Cruiser [DATE] Meta Comp Help Asahi Beverages [PERSON_NA…" at bounding box center [397, 36] width 795 height 72
click at [593, 46] on div "Previous" at bounding box center [604, 41] width 58 height 24
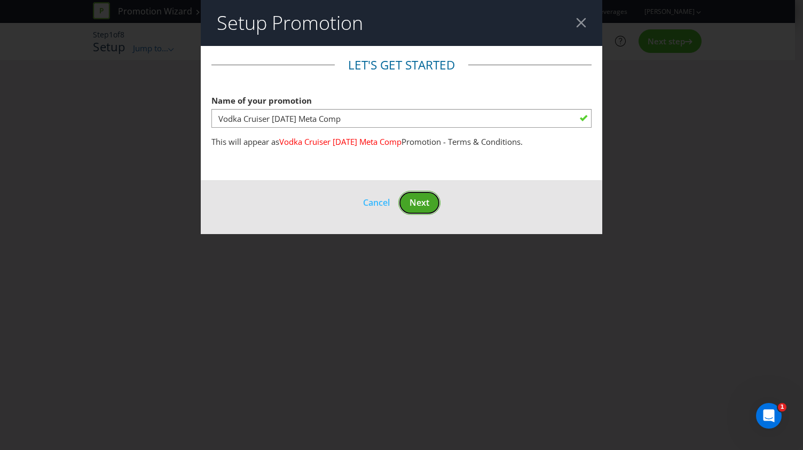
click at [427, 198] on span "Next" at bounding box center [420, 203] width 20 height 12
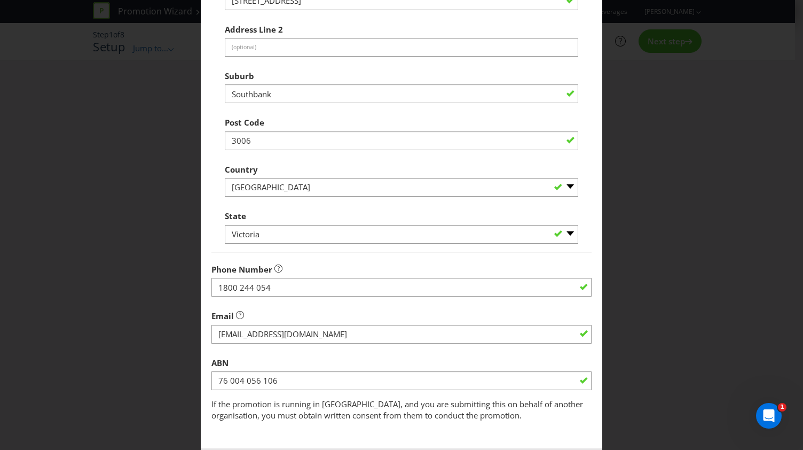
scroll to position [384, 0]
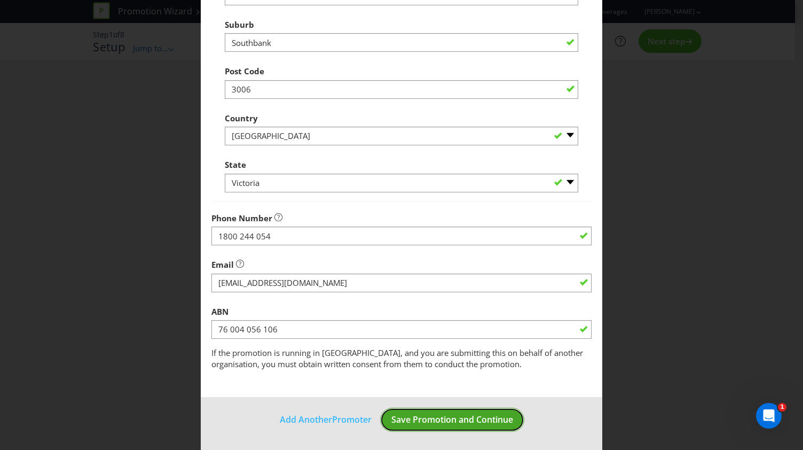
click at [488, 424] on span "Save Promotion and Continue" at bounding box center [453, 419] width 122 height 12
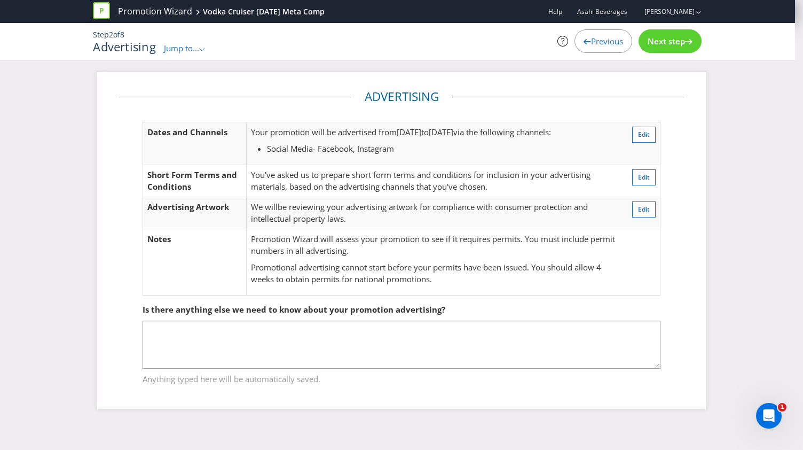
click at [661, 34] on div "Next step" at bounding box center [670, 41] width 63 height 24
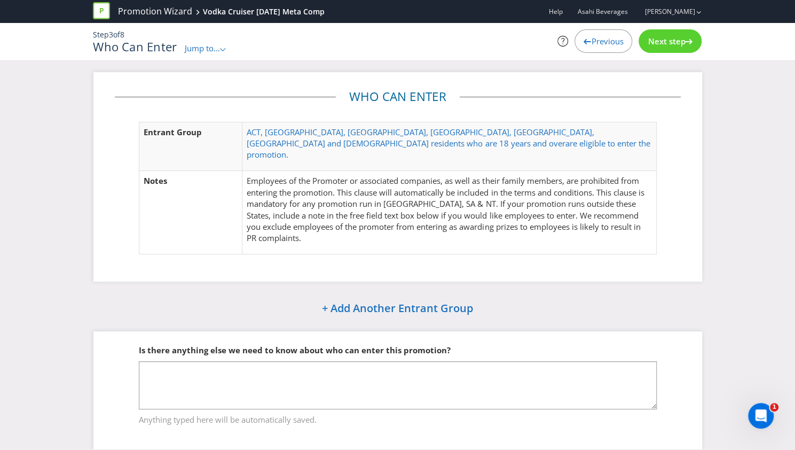
click at [591, 44] on span "Previous" at bounding box center [607, 41] width 32 height 11
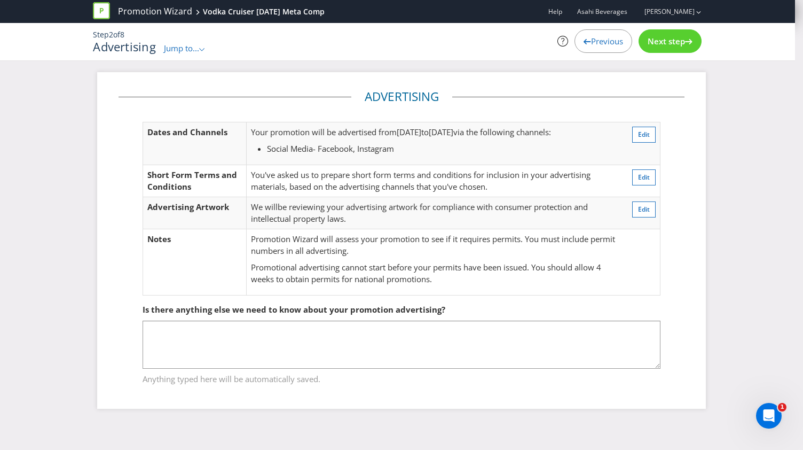
click at [594, 43] on span "Previous" at bounding box center [607, 41] width 32 height 11
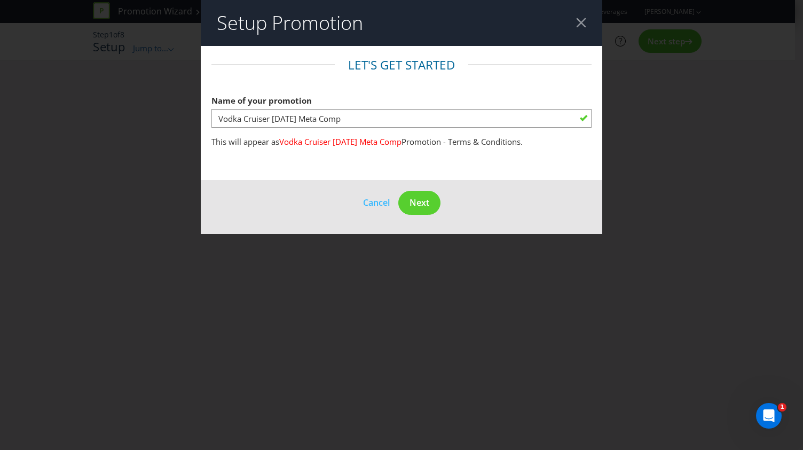
click at [439, 192] on footer "Cancel Next" at bounding box center [402, 207] width 402 height 54
click at [421, 201] on span "Next" at bounding box center [420, 203] width 20 height 12
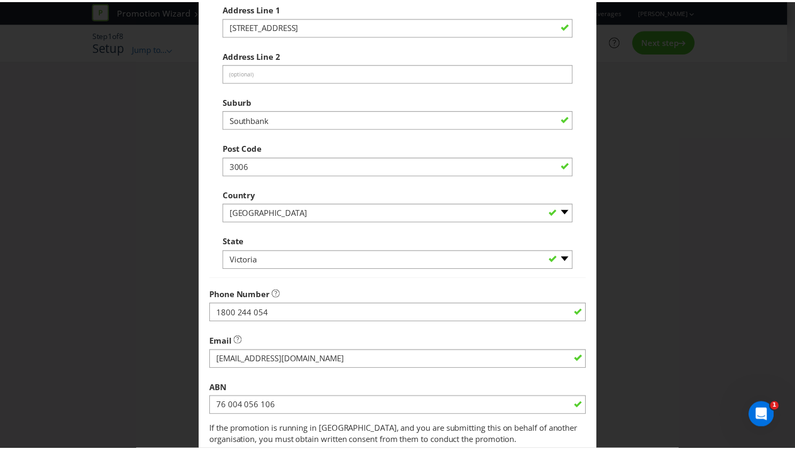
scroll to position [384, 0]
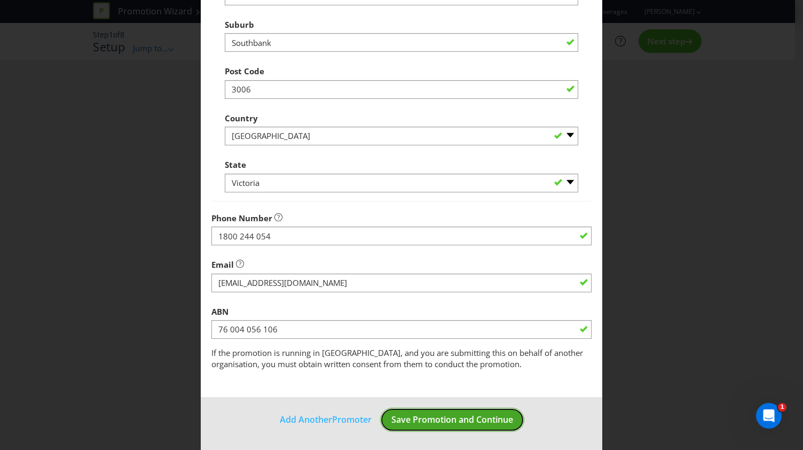
click at [429, 420] on span "Save Promotion and Continue" at bounding box center [453, 419] width 122 height 12
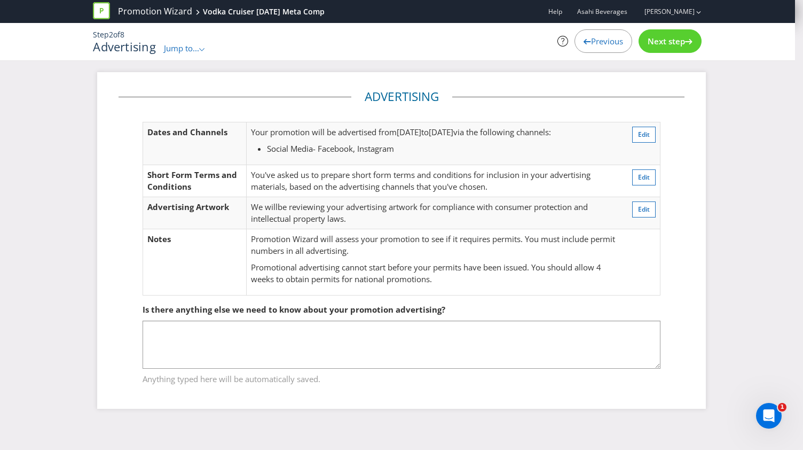
click at [664, 51] on div "Next step" at bounding box center [670, 41] width 63 height 24
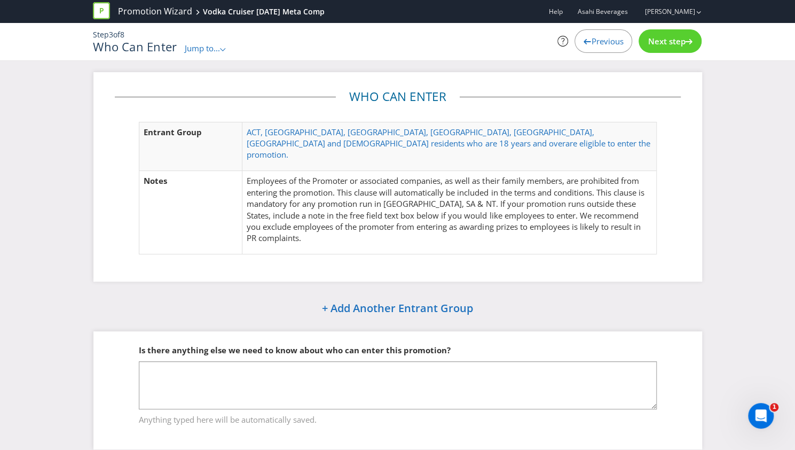
click at [674, 44] on span "Next step" at bounding box center [666, 41] width 37 height 11
